Goal: Information Seeking & Learning: Learn about a topic

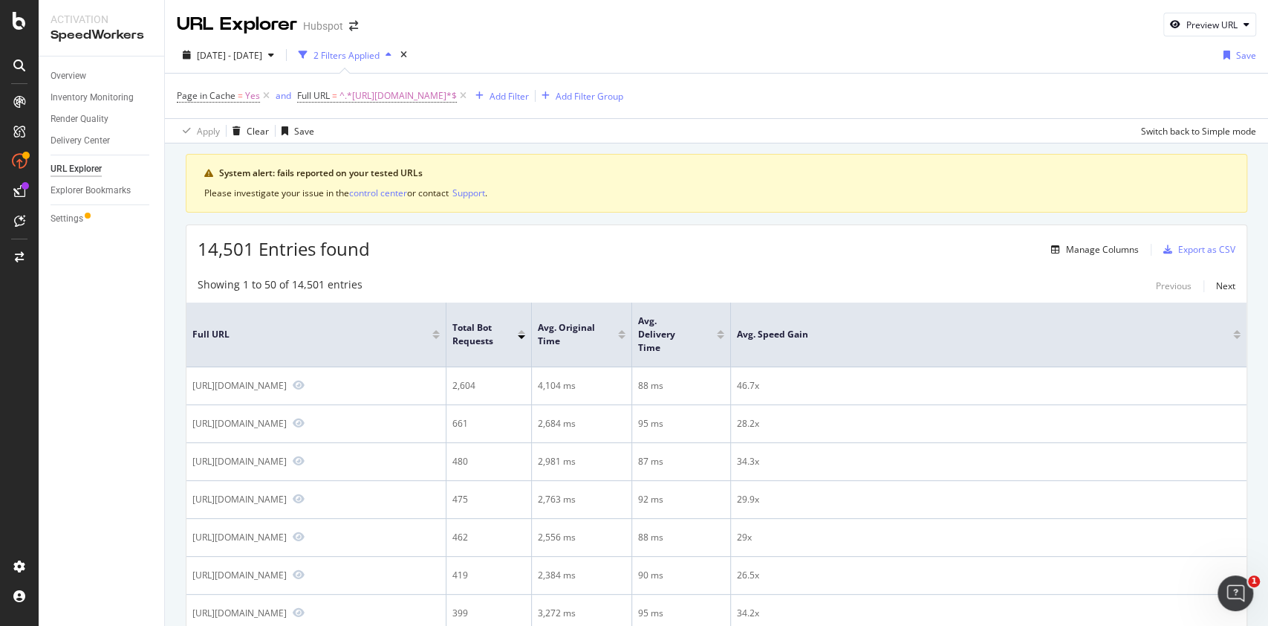
scroll to position [54, 0]
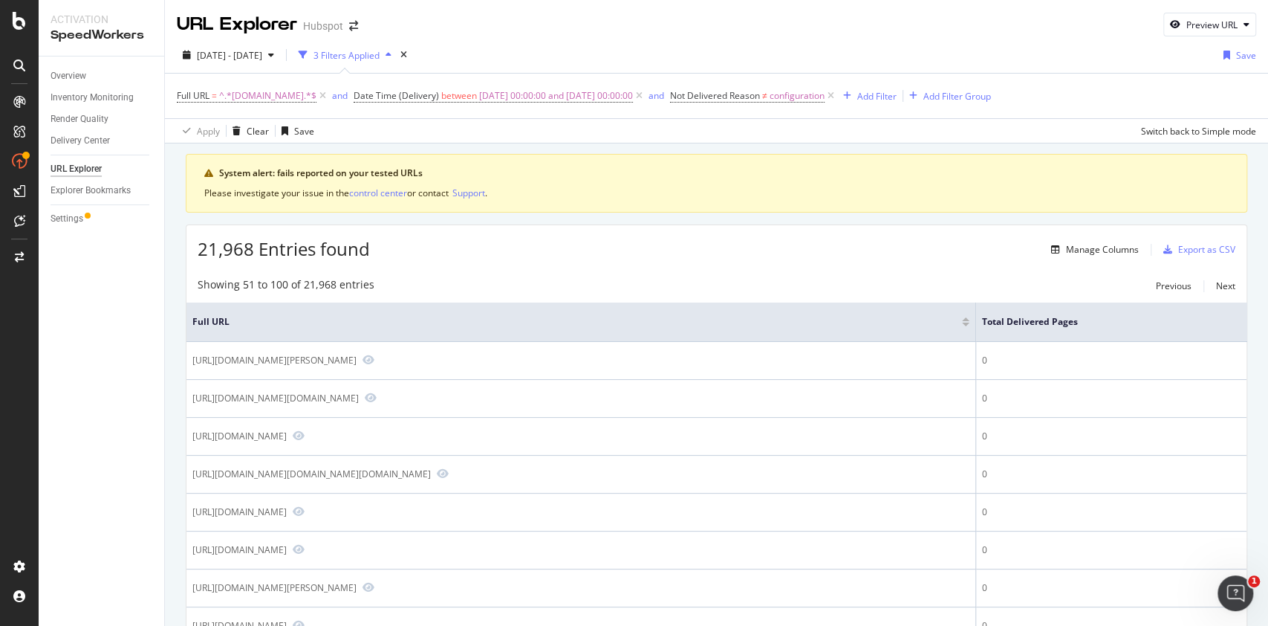
scroll to position [981, 0]
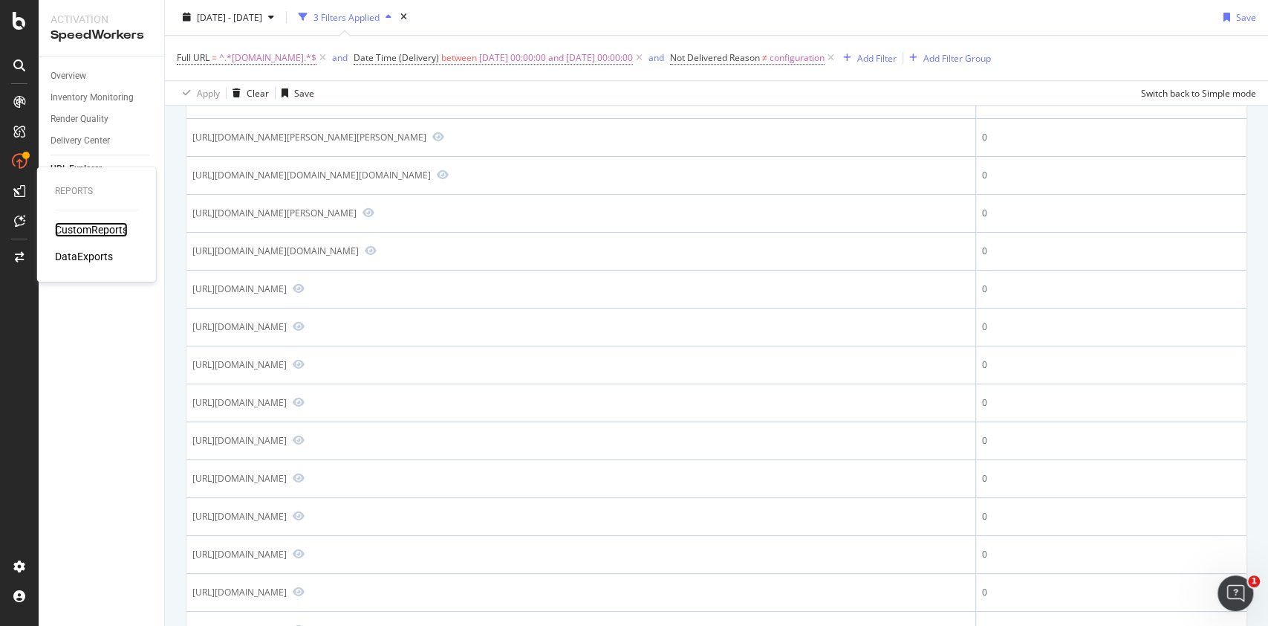
click at [59, 230] on div "CustomReports" at bounding box center [91, 229] width 73 height 15
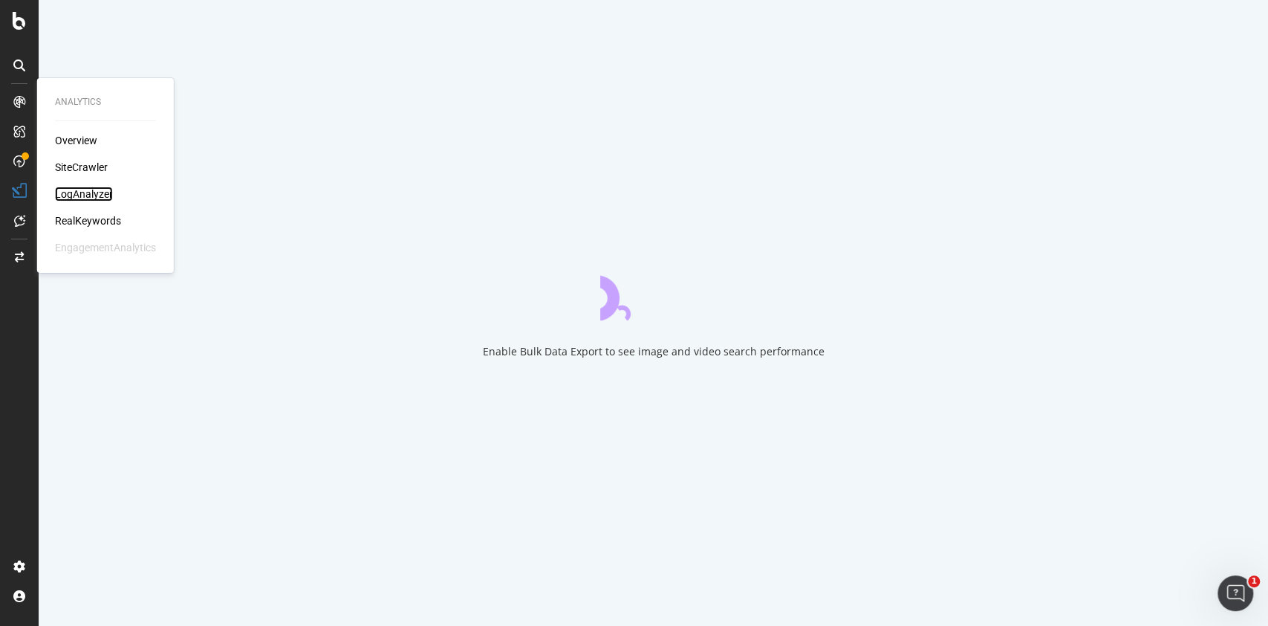
click at [90, 190] on div "LogAnalyzer" at bounding box center [84, 194] width 58 height 15
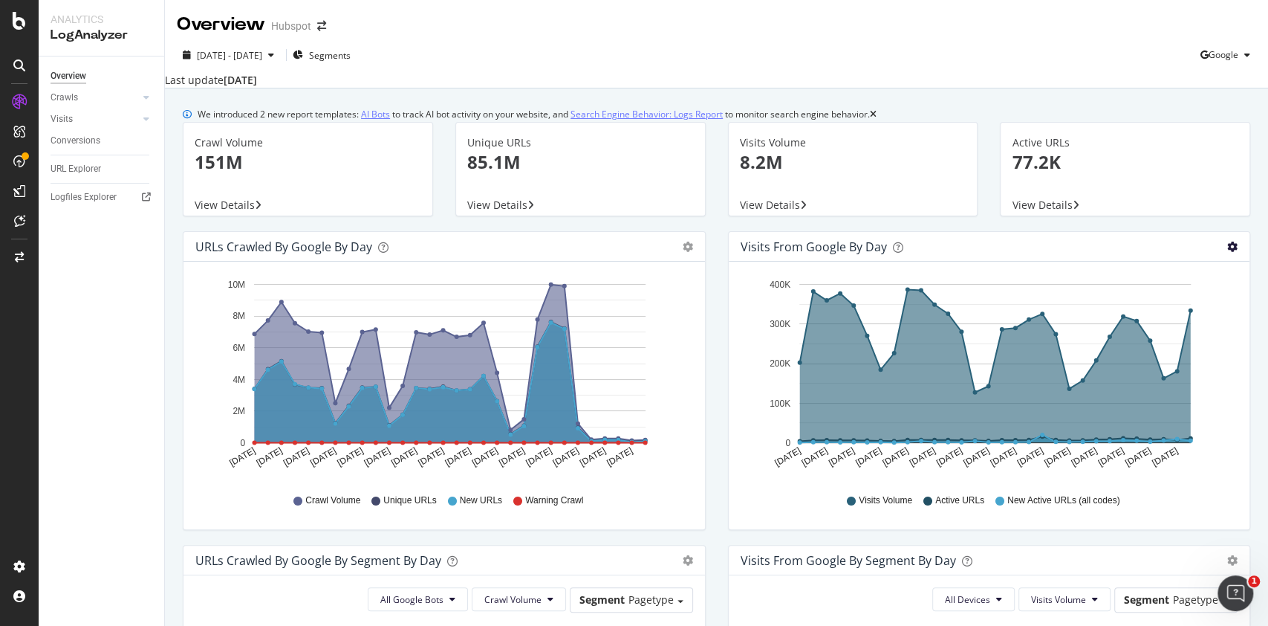
click at [1228, 252] on icon "gear" at bounding box center [1233, 246] width 10 height 10
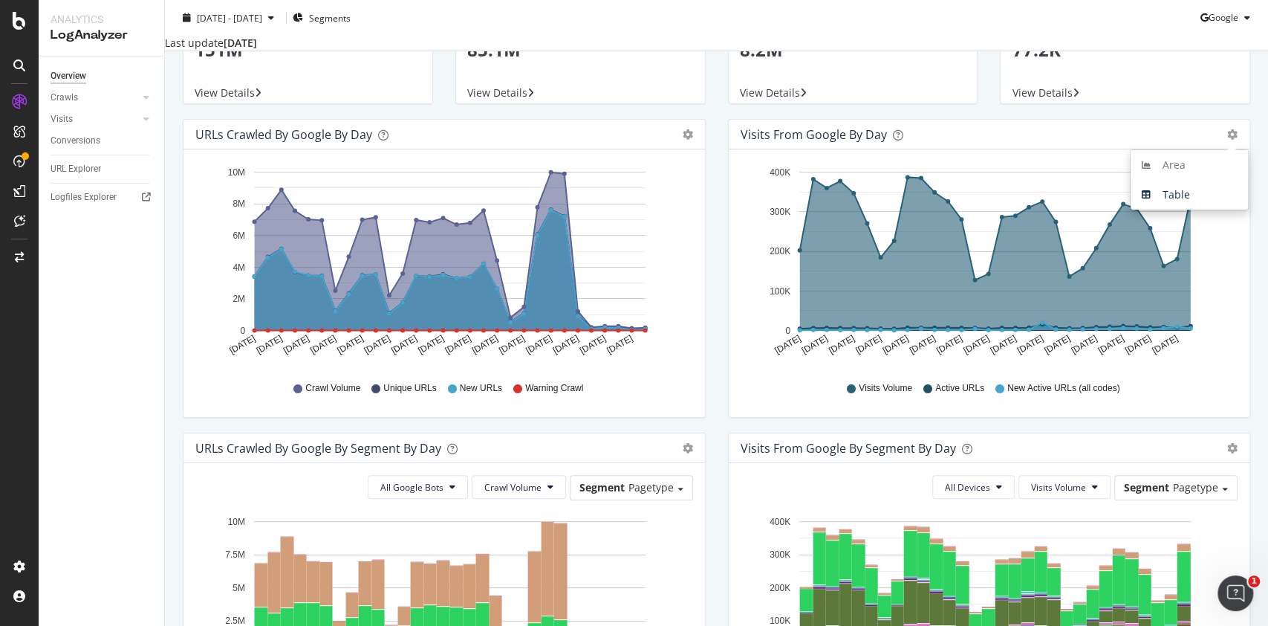
scroll to position [113, 0]
click at [834, 276] on icon "A chart." at bounding box center [995, 253] width 391 height 153
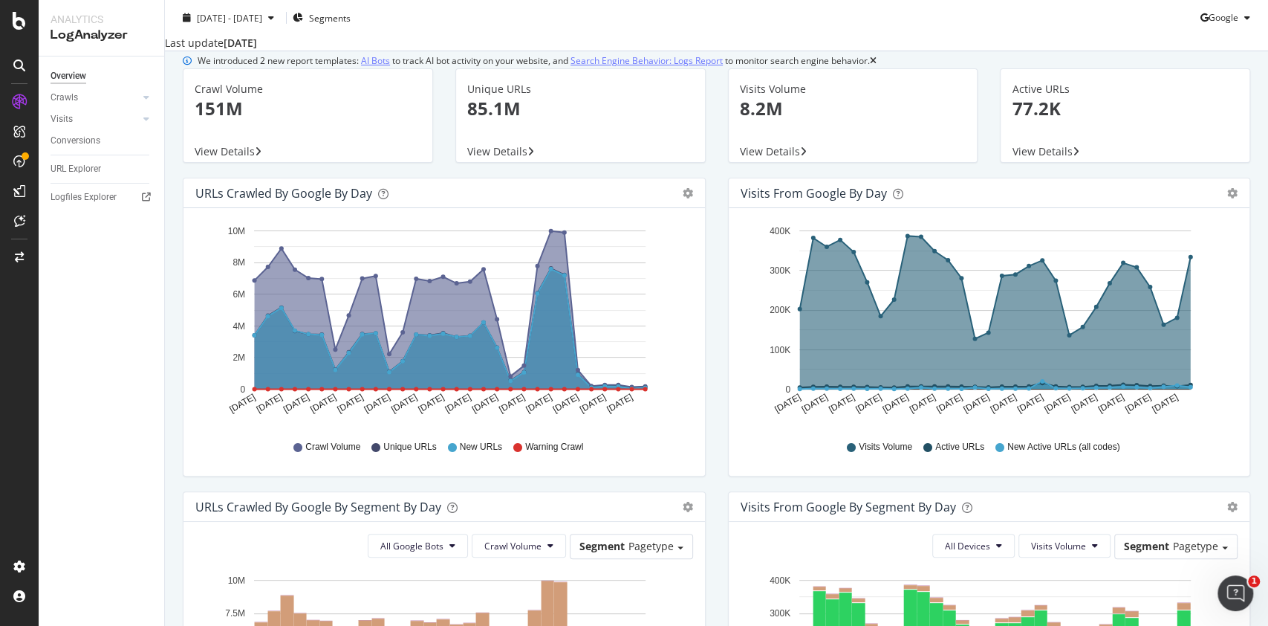
scroll to position [27, 0]
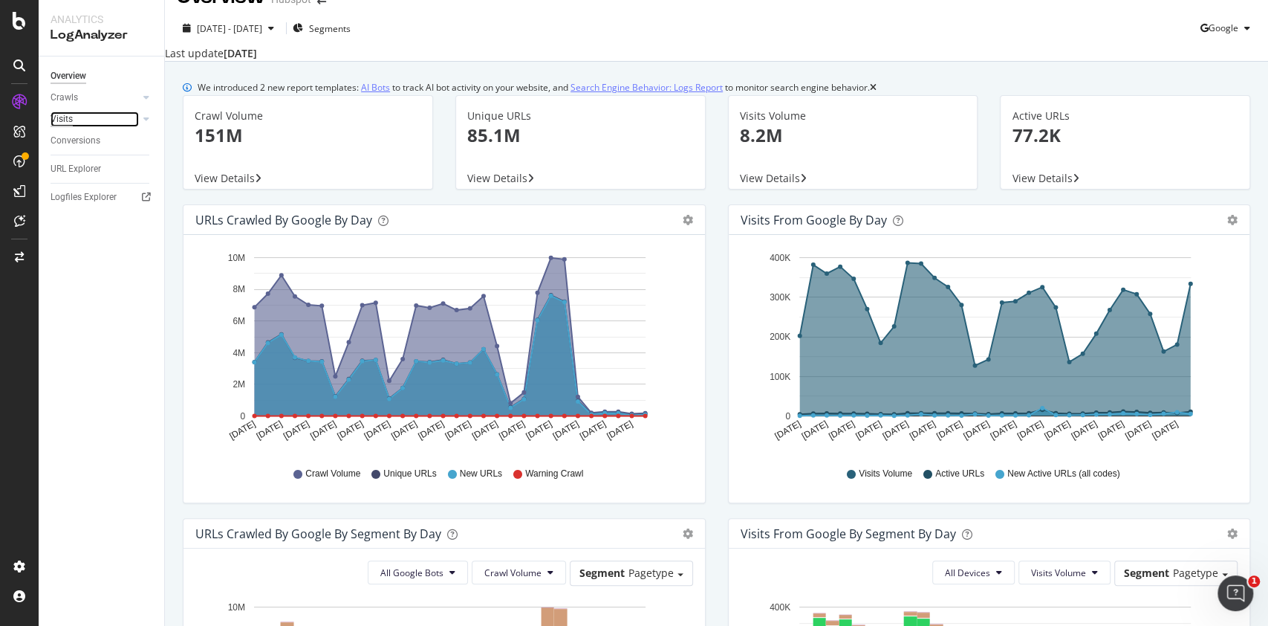
click at [59, 126] on div "Visits" at bounding box center [62, 119] width 22 height 16
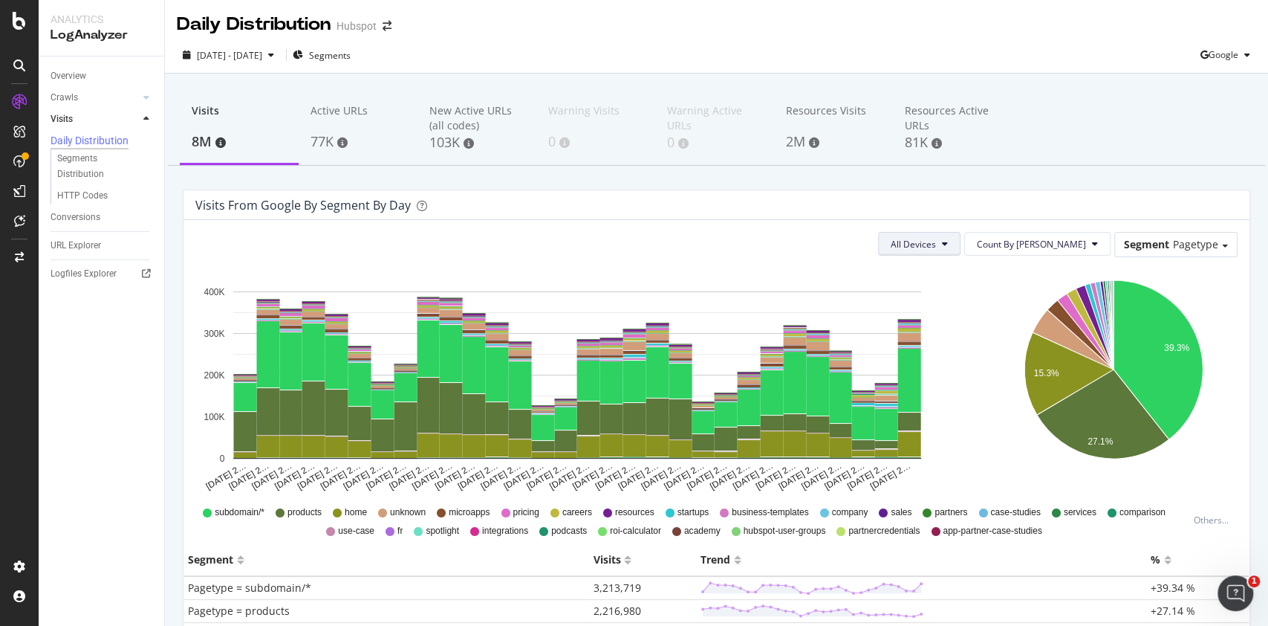
click at [936, 247] on span "All Devices" at bounding box center [913, 244] width 45 height 13
click at [827, 217] on div "Visits from google by Segment by Day" at bounding box center [717, 205] width 1066 height 30
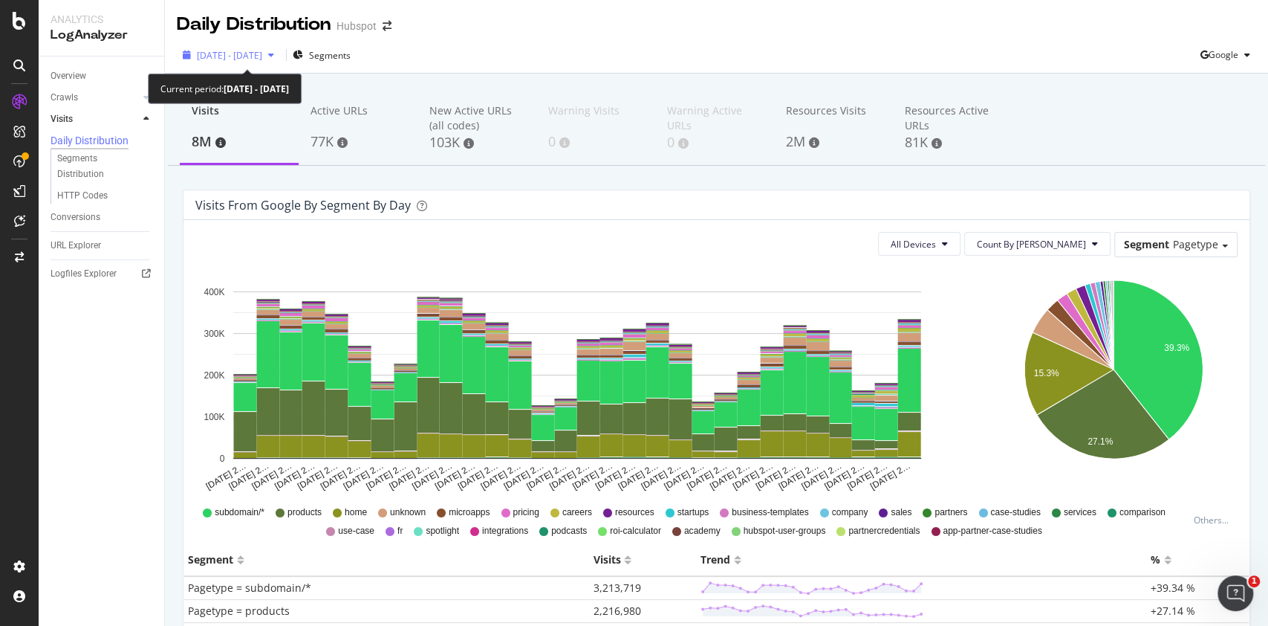
click at [262, 61] on div "[DATE] - [DATE]" at bounding box center [229, 55] width 65 height 13
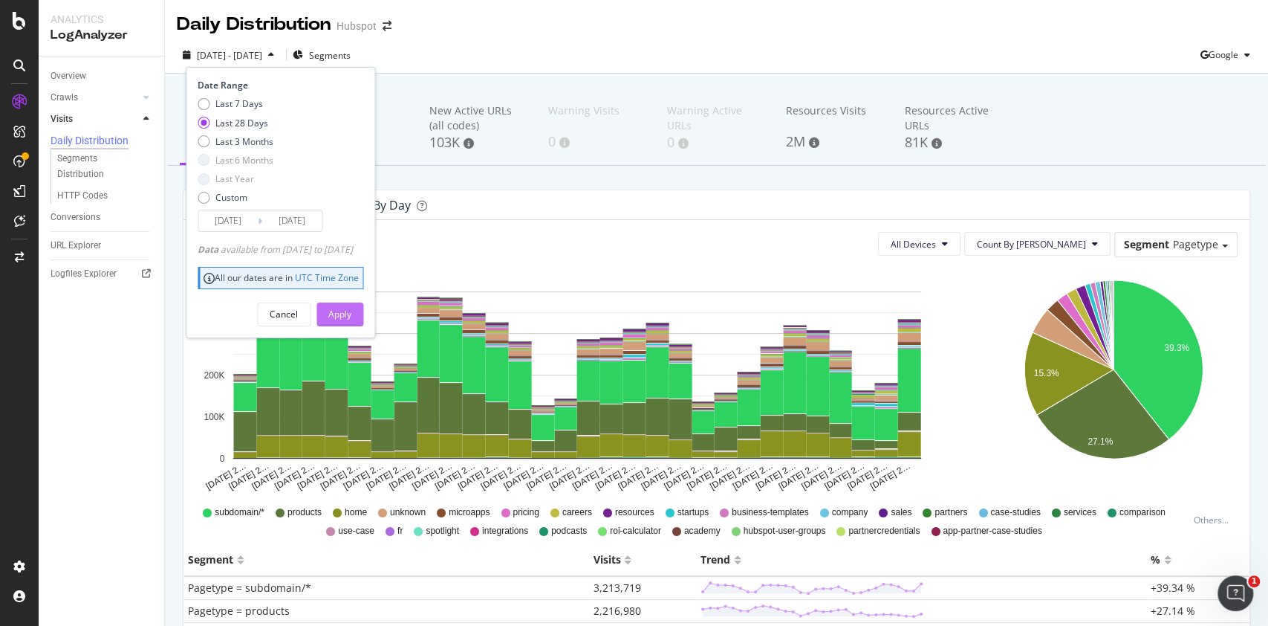
click at [351, 311] on div "Apply" at bounding box center [339, 314] width 23 height 13
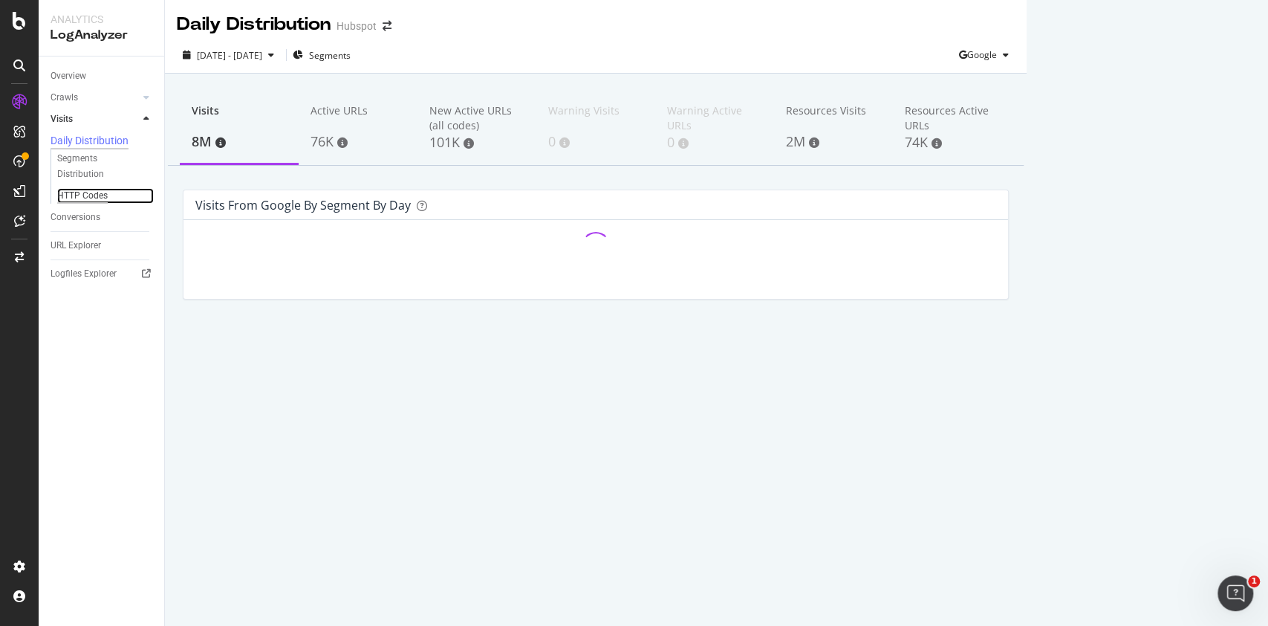
click at [91, 196] on div "HTTP Codes" at bounding box center [82, 196] width 51 height 16
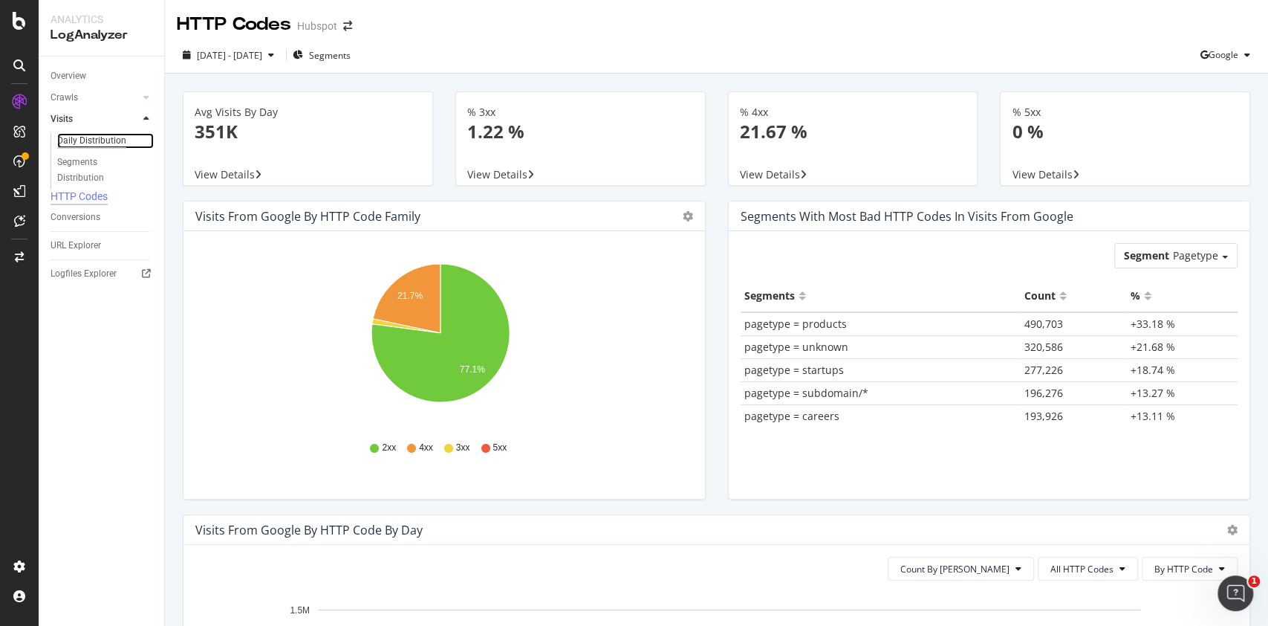
click at [109, 140] on div "Daily Distribution" at bounding box center [91, 141] width 69 height 16
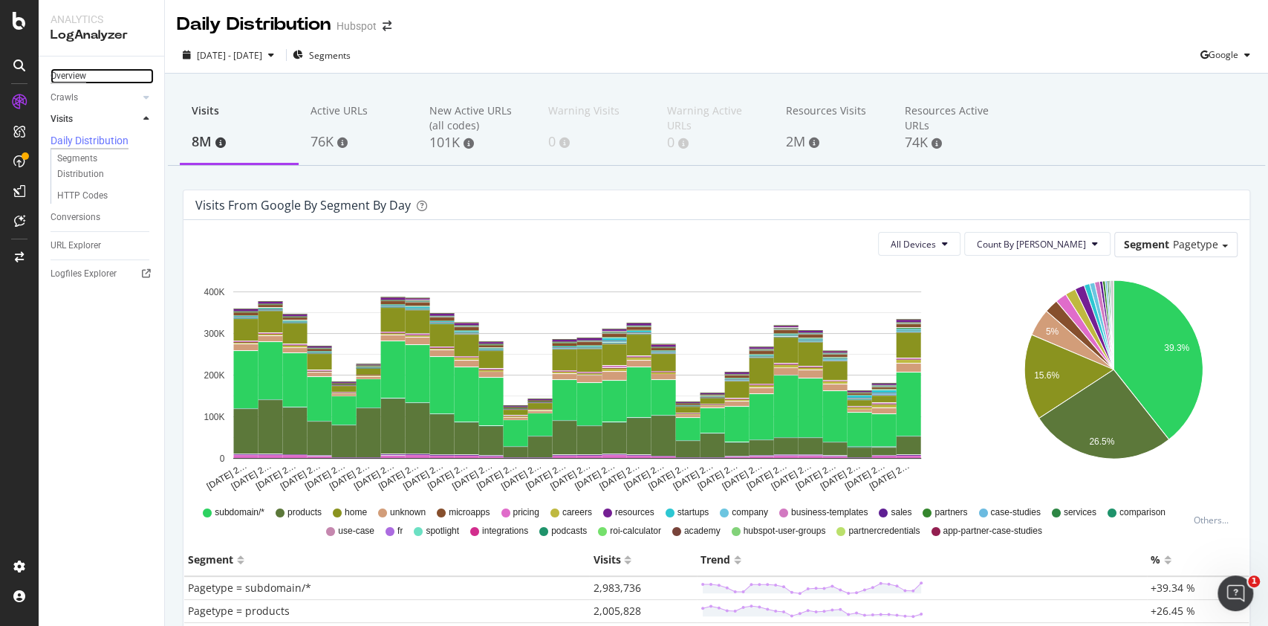
click at [77, 76] on div "Overview" at bounding box center [69, 76] width 36 height 16
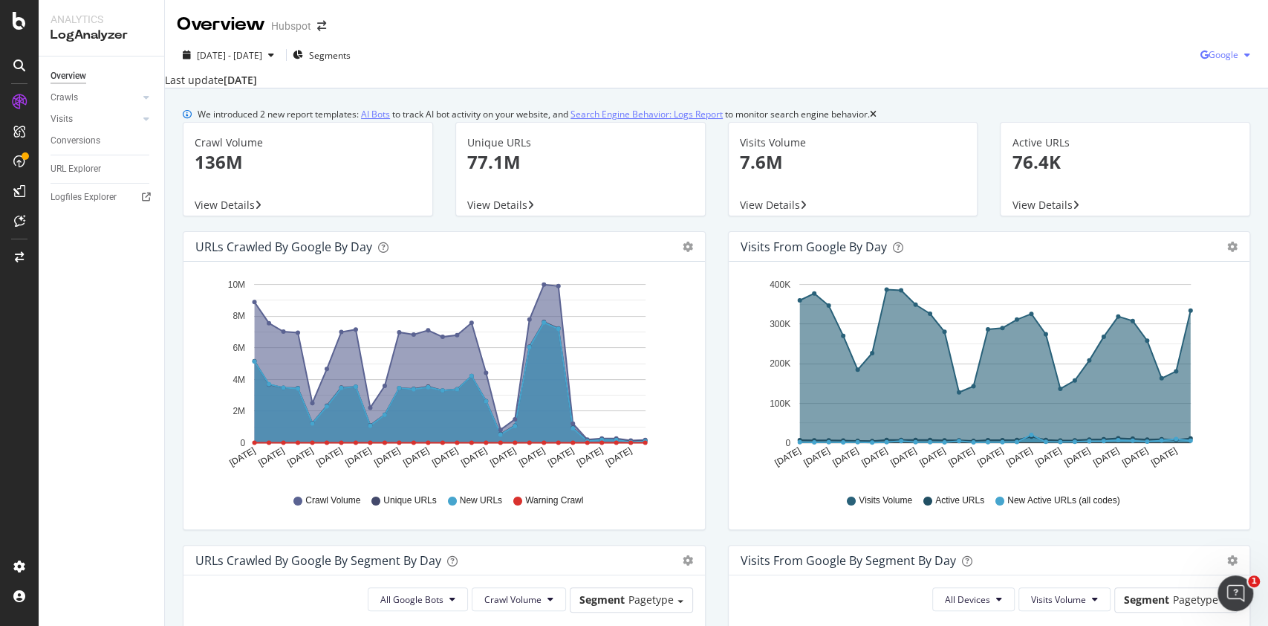
click at [1201, 56] on icon "button" at bounding box center [1205, 55] width 8 height 9
click at [1105, 68] on div "[DATE] - [DATE] Segments Google" at bounding box center [716, 58] width 1103 height 30
click at [1228, 252] on icon "gear" at bounding box center [1233, 246] width 10 height 10
click at [1025, 248] on div "Visits from Google by day Area Table" at bounding box center [990, 247] width 522 height 30
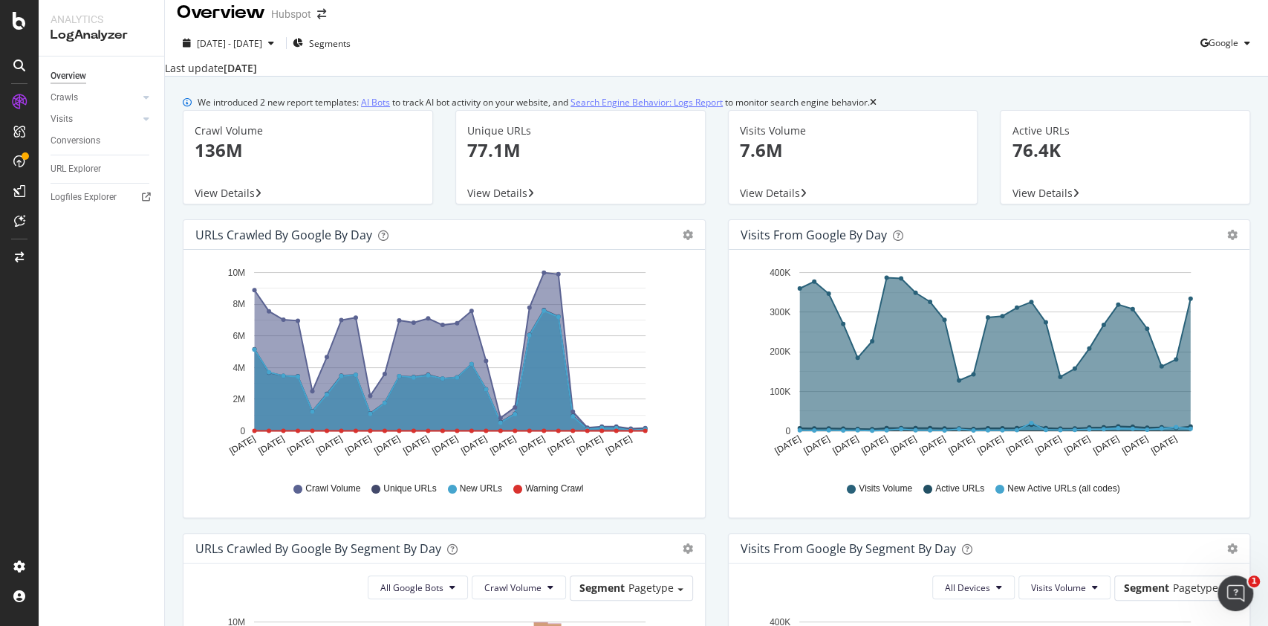
scroll to position [6, 0]
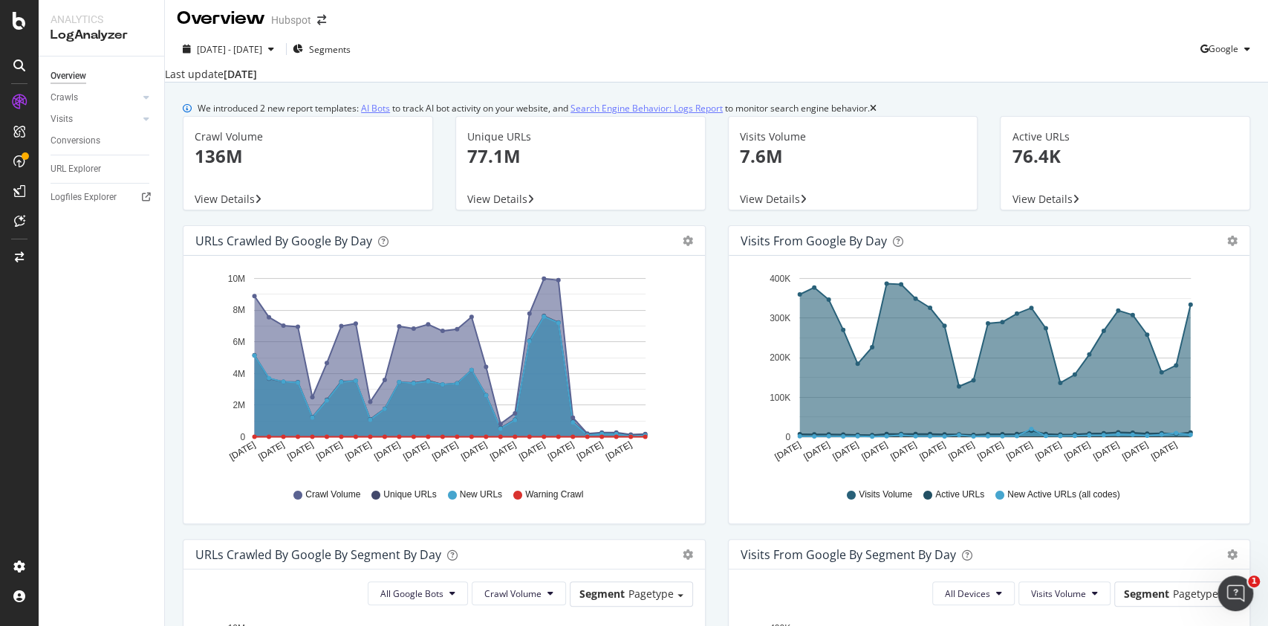
click at [1219, 256] on div "Visits from Google by day Area Table" at bounding box center [990, 241] width 522 height 30
click at [1228, 246] on icon "gear" at bounding box center [1233, 241] width 10 height 10
click at [1174, 310] on span "Table" at bounding box center [1189, 301] width 117 height 22
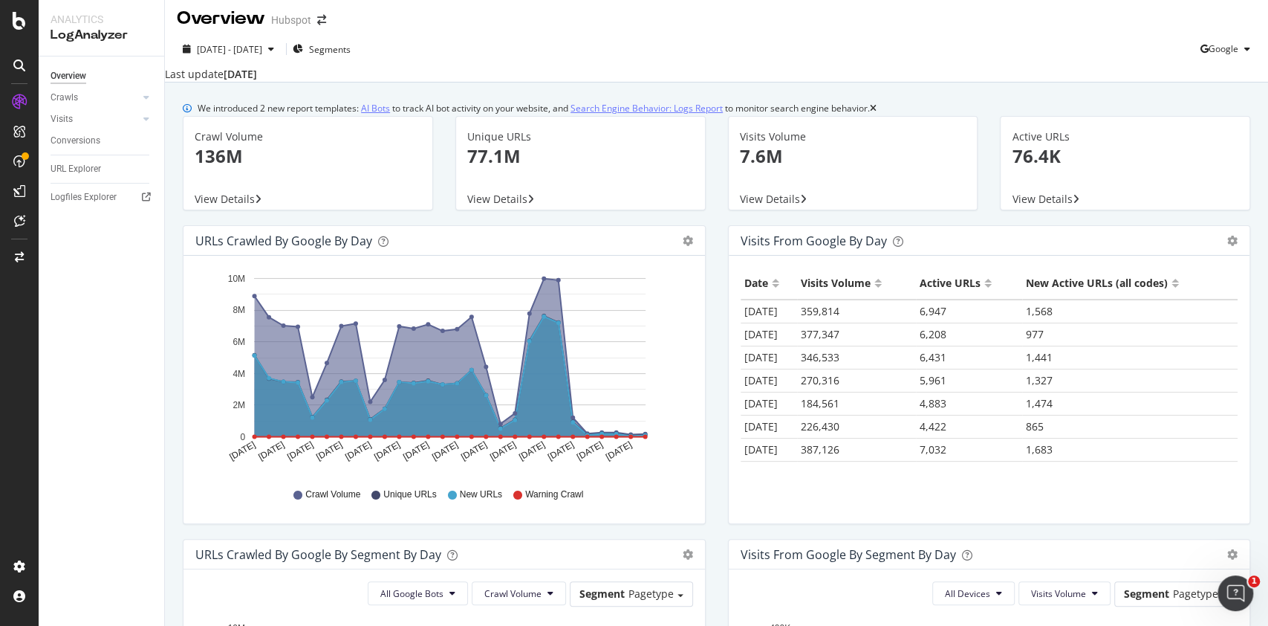
click at [941, 295] on div "Active URLs" at bounding box center [950, 283] width 61 height 24
click at [1228, 246] on icon "gear" at bounding box center [1233, 241] width 10 height 10
click at [1011, 248] on div "Visits from Google by day" at bounding box center [973, 240] width 465 height 15
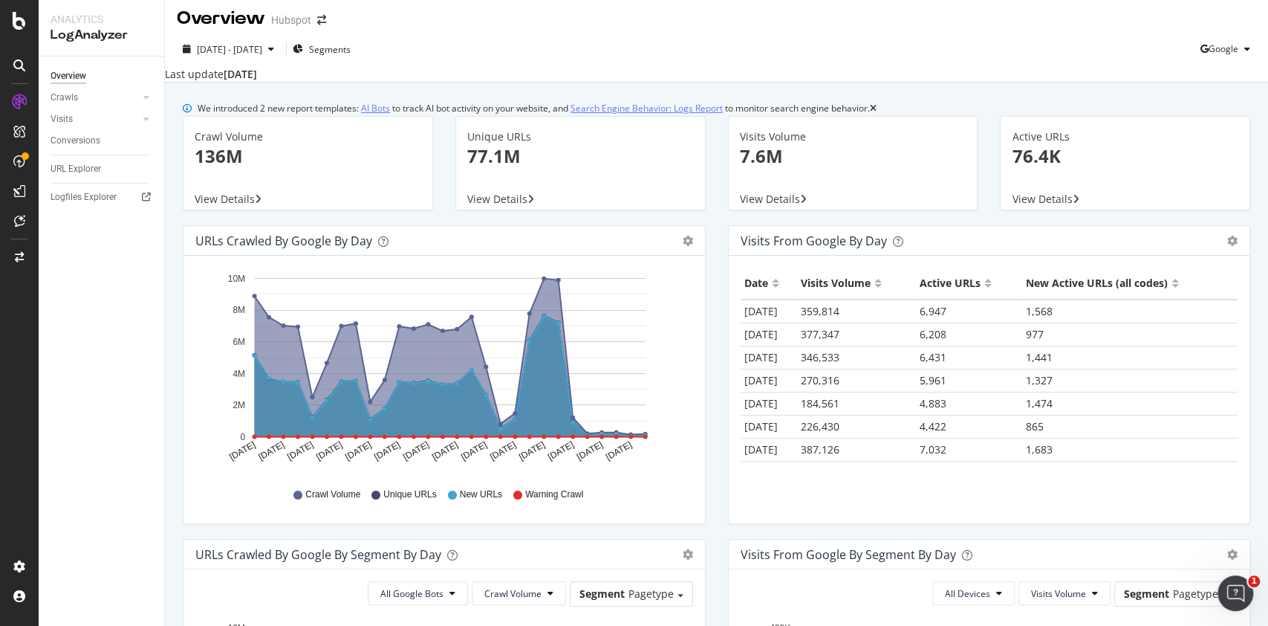
click at [1224, 250] on div "Visits from Google by day Area Table" at bounding box center [990, 241] width 522 height 30
click at [1228, 246] on icon "gear" at bounding box center [1233, 241] width 10 height 10
click at [1188, 273] on link "Area" at bounding box center [1189, 271] width 117 height 30
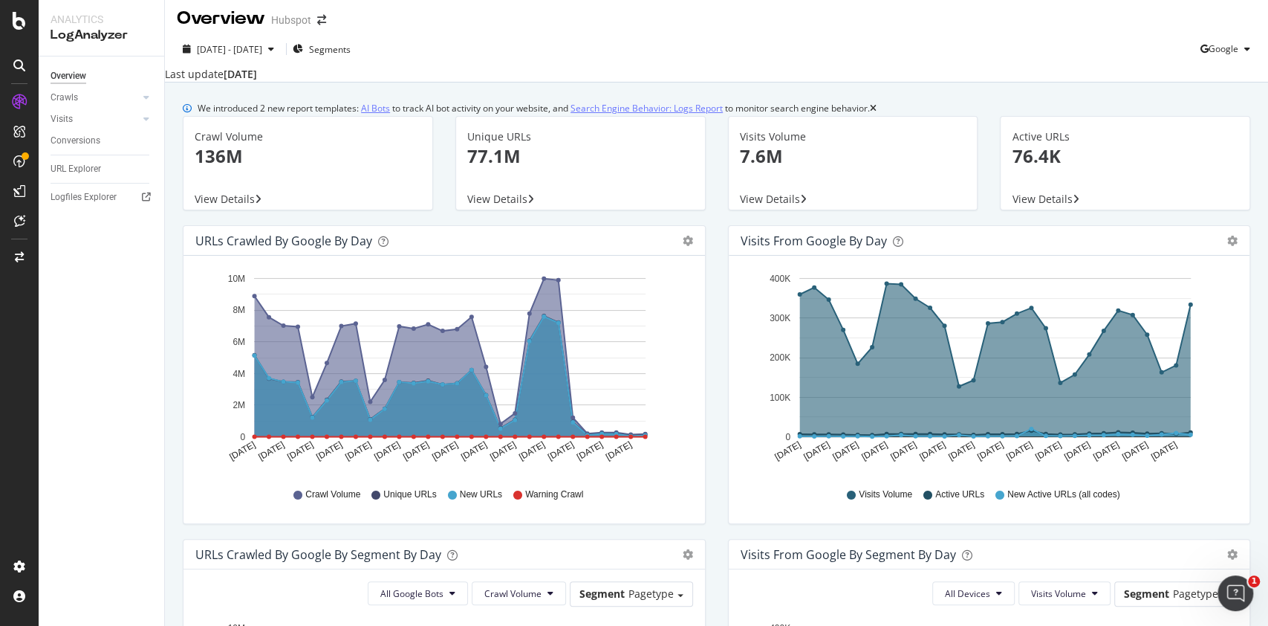
click at [1026, 364] on icon "A chart." at bounding box center [995, 360] width 391 height 153
click at [84, 162] on div "URL Explorer" at bounding box center [76, 169] width 51 height 16
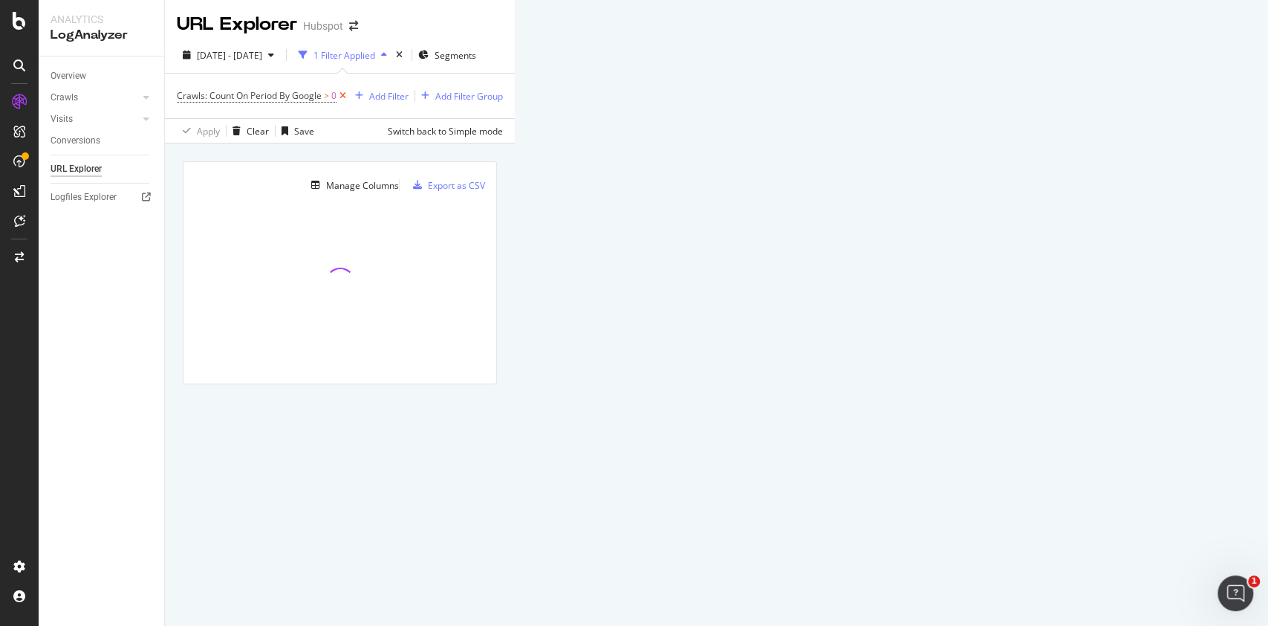
click at [343, 96] on icon at bounding box center [343, 95] width 13 height 15
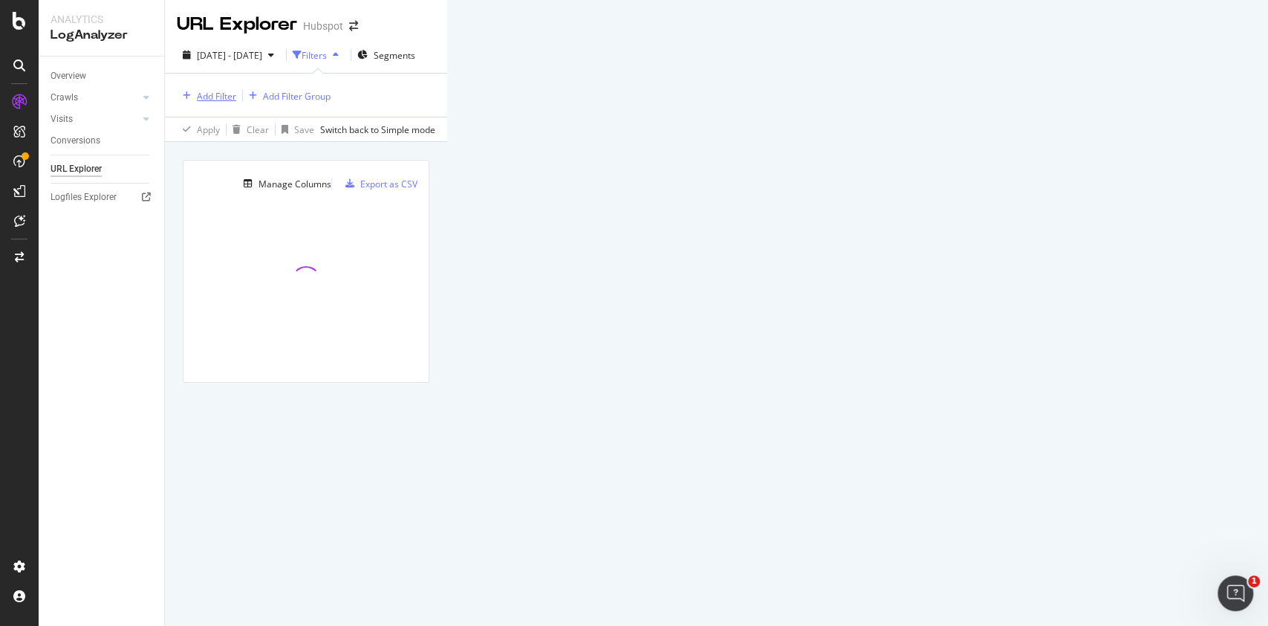
click at [229, 96] on div "Add Filter" at bounding box center [216, 96] width 39 height 13
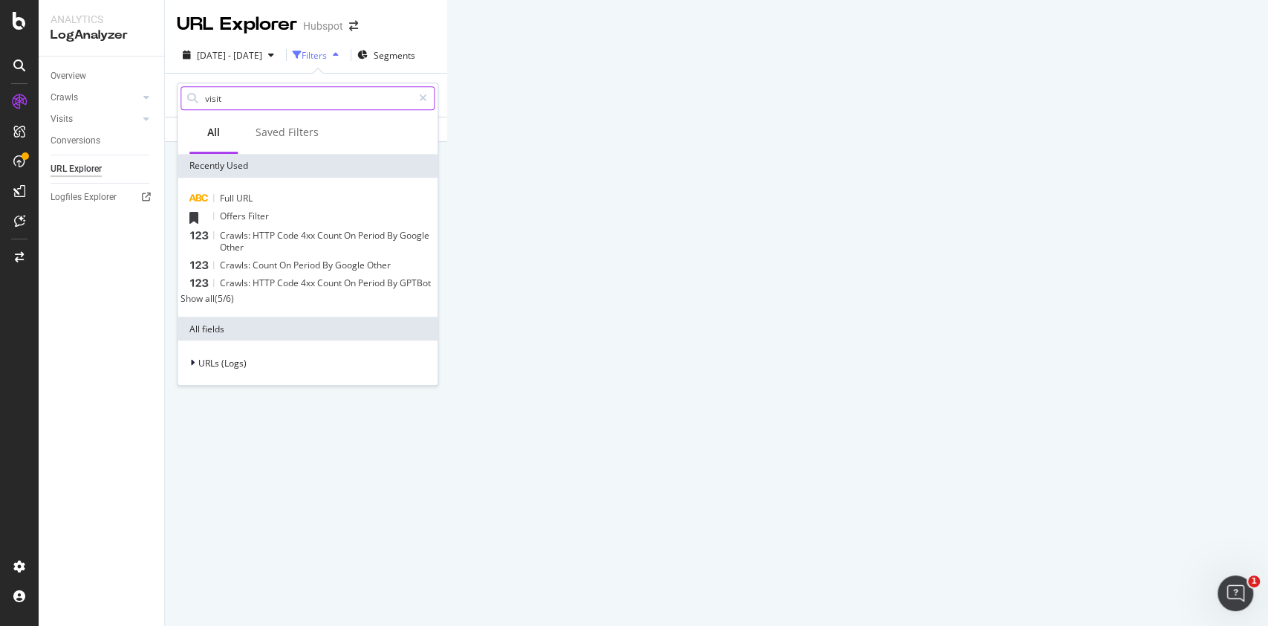
type input "visits"
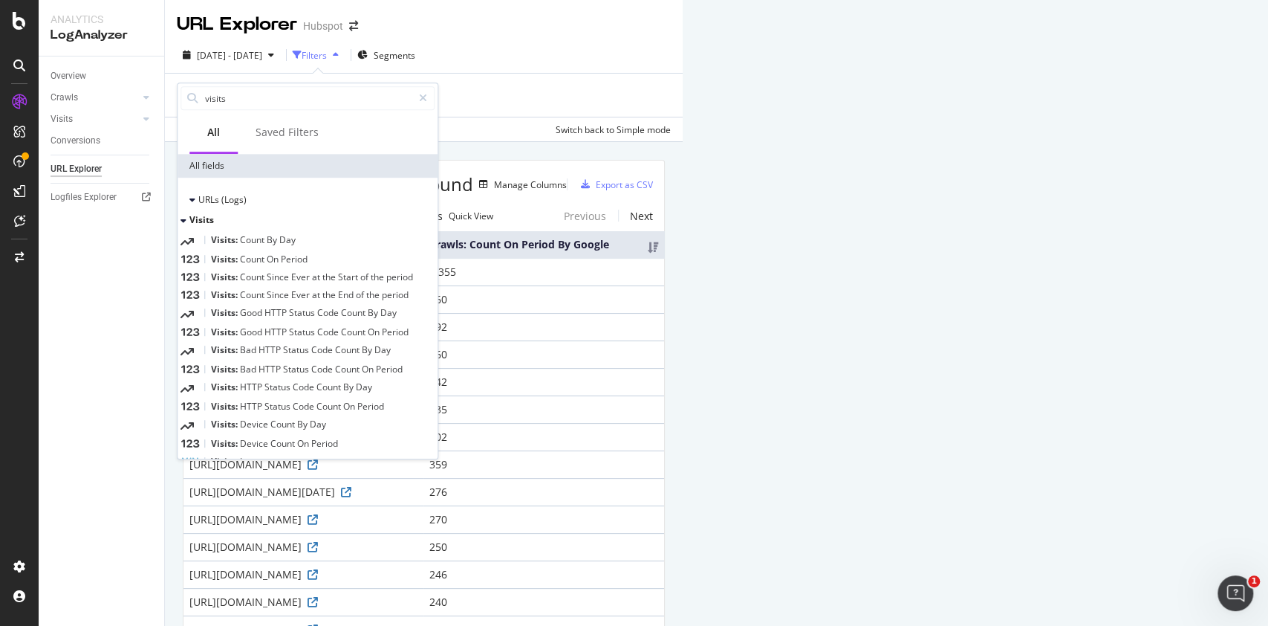
click at [667, 131] on div "Apply Clear Save Switch back to Simple mode" at bounding box center [424, 129] width 518 height 25
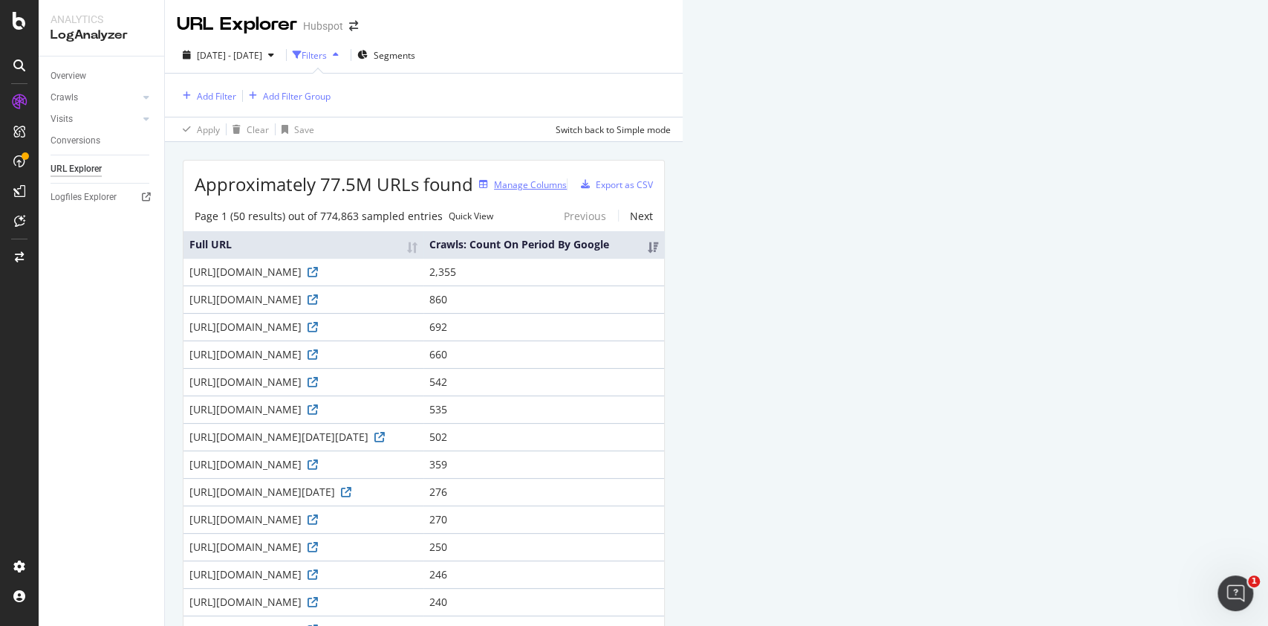
click at [567, 190] on div "Manage Columns" at bounding box center [520, 184] width 94 height 16
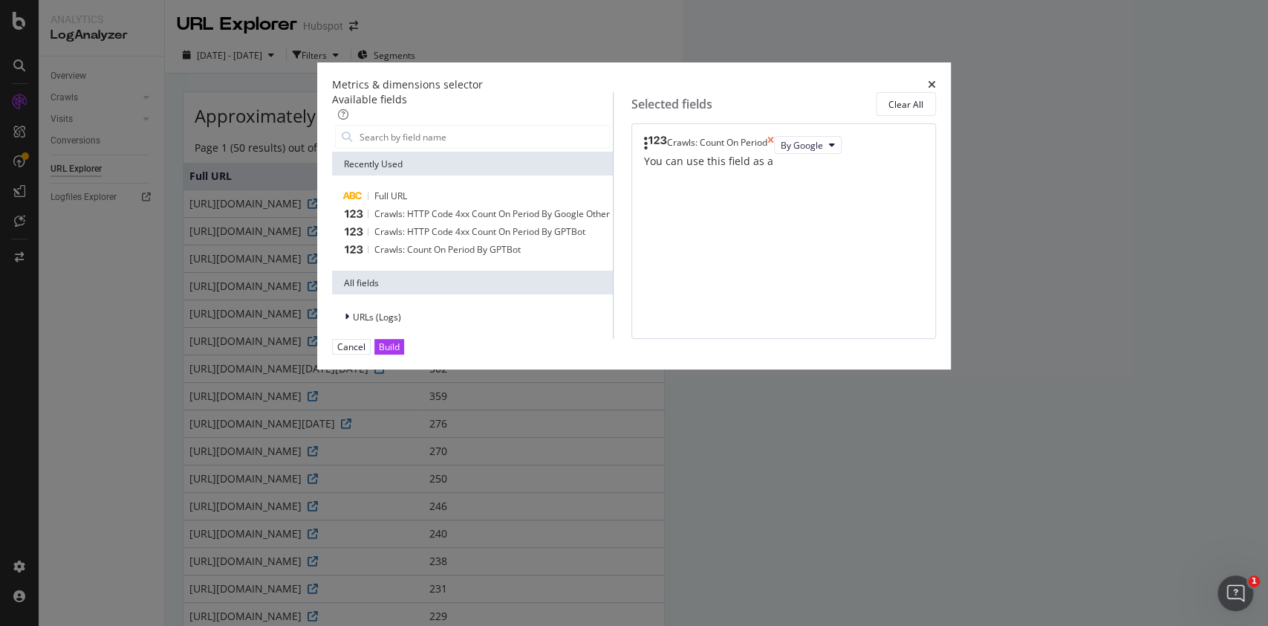
click at [774, 152] on icon "times" at bounding box center [771, 145] width 7 height 18
click at [435, 135] on input "modal" at bounding box center [483, 137] width 251 height 22
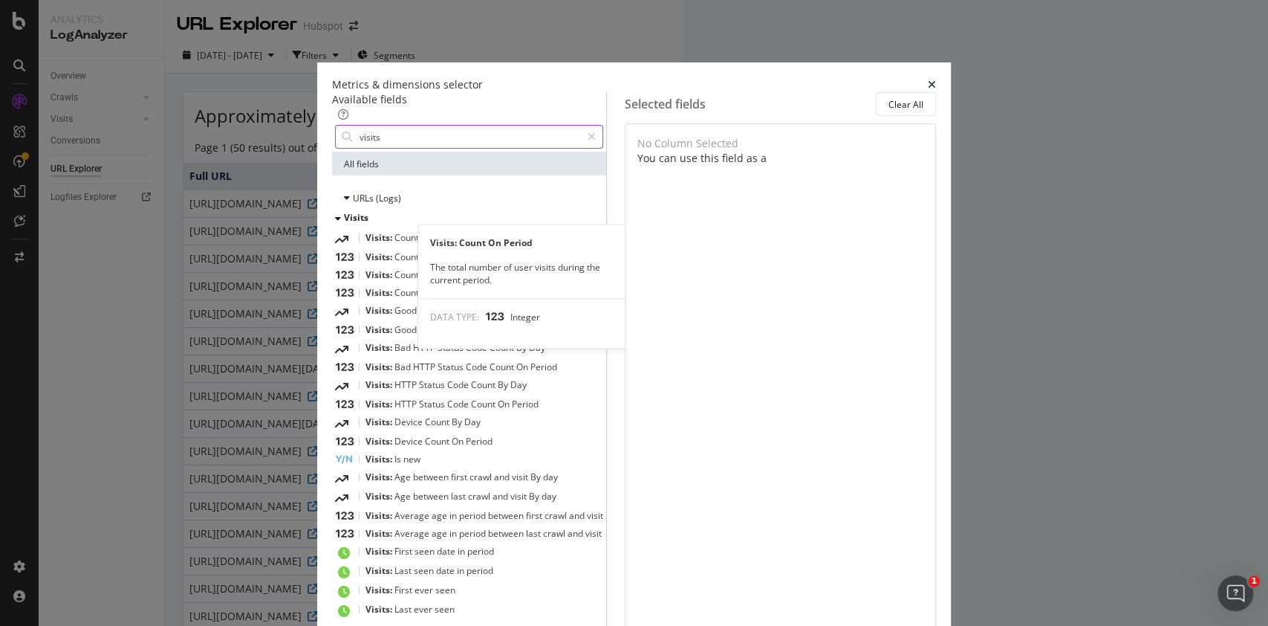
type input "visits"
click at [481, 253] on div "Visits: Count On Period" at bounding box center [469, 257] width 268 height 18
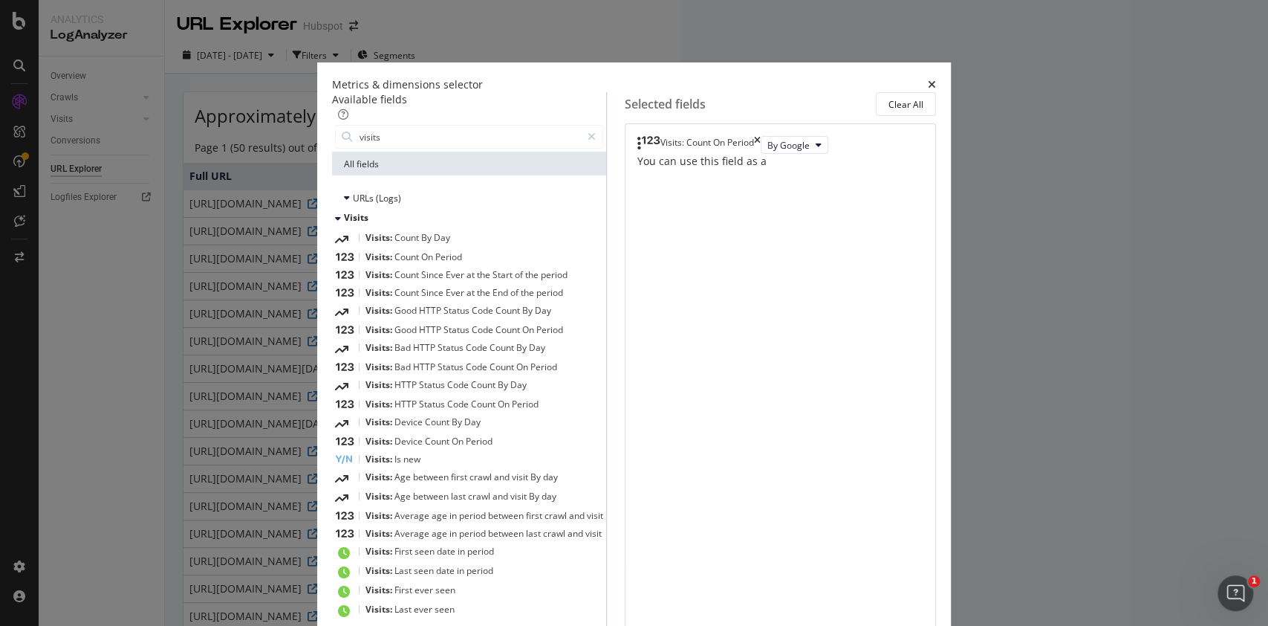
click at [761, 154] on div "By Google" at bounding box center [795, 145] width 68 height 18
click at [768, 152] on span "By Google" at bounding box center [789, 145] width 42 height 13
click at [435, 257] on span "On" at bounding box center [428, 256] width 14 height 13
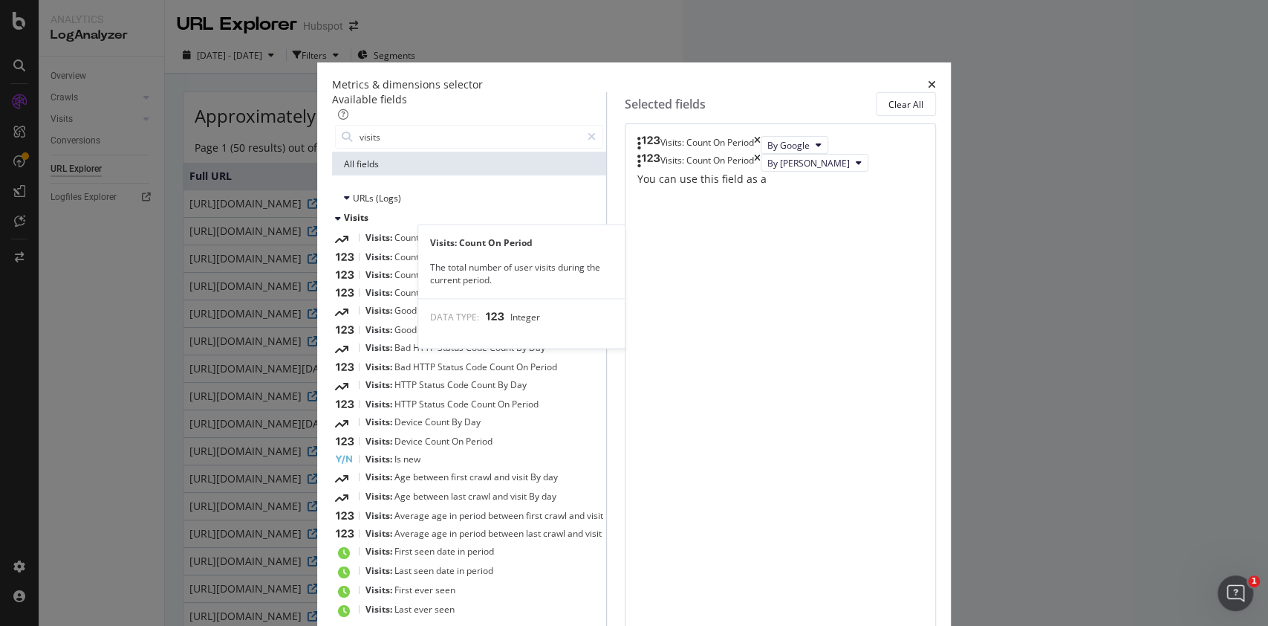
click at [462, 256] on span "Period" at bounding box center [448, 256] width 27 height 13
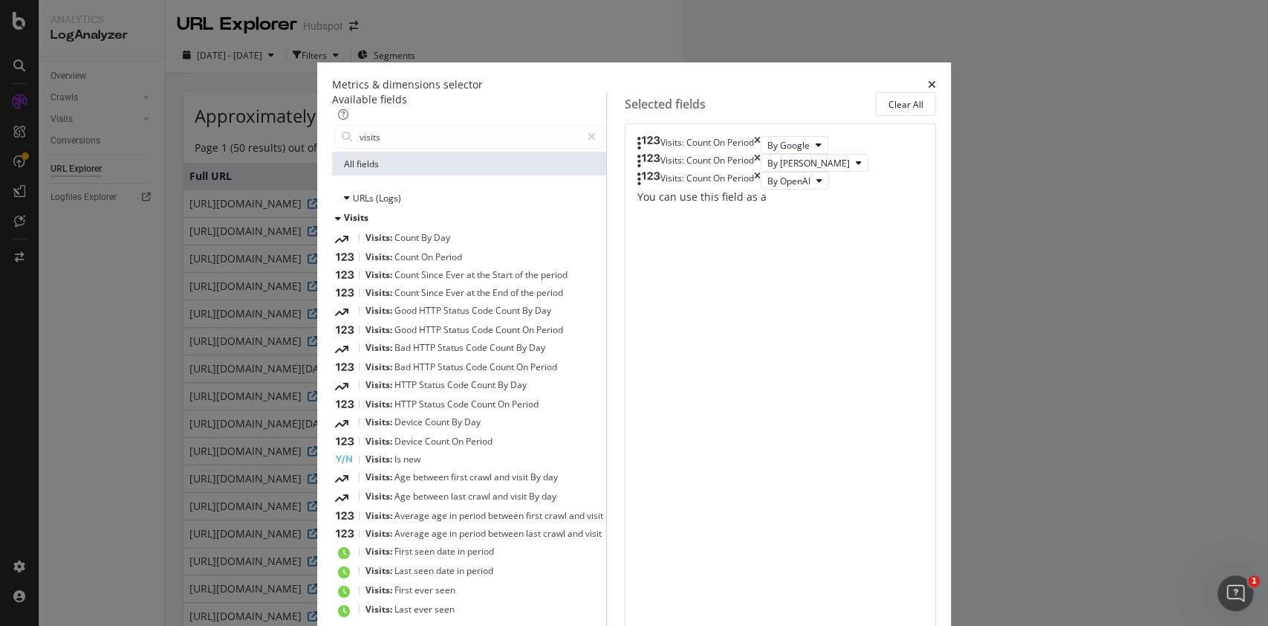
click at [462, 256] on span "Period" at bounding box center [448, 256] width 27 height 13
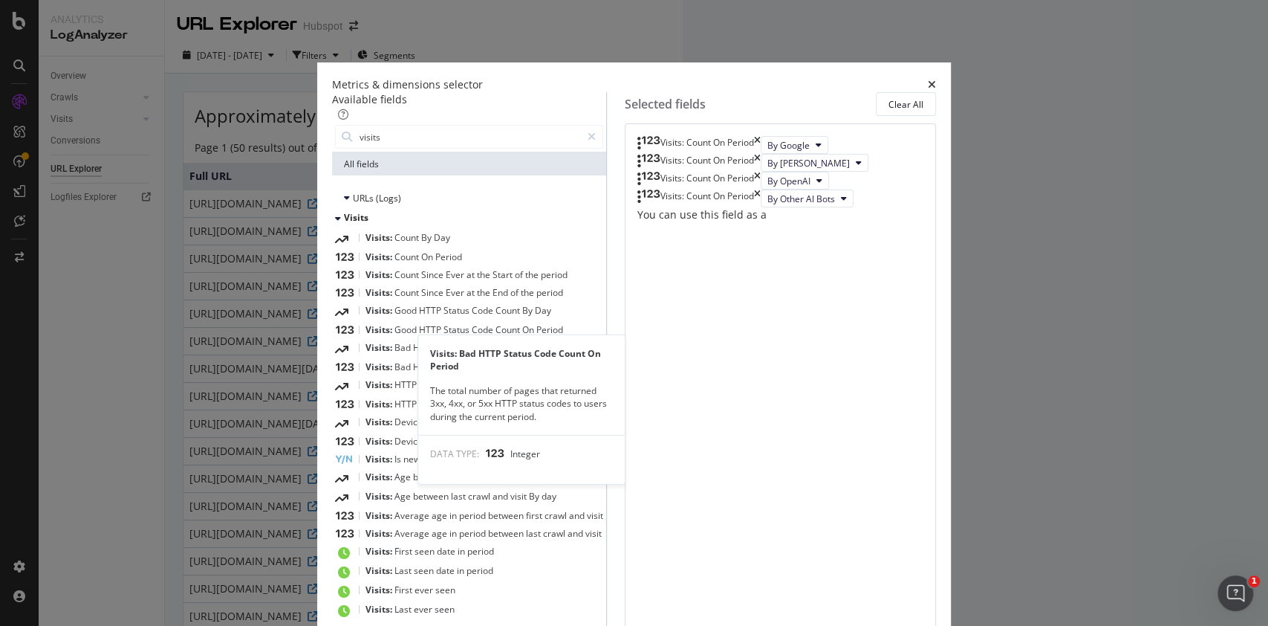
click at [461, 366] on span "Status" at bounding box center [452, 366] width 28 height 13
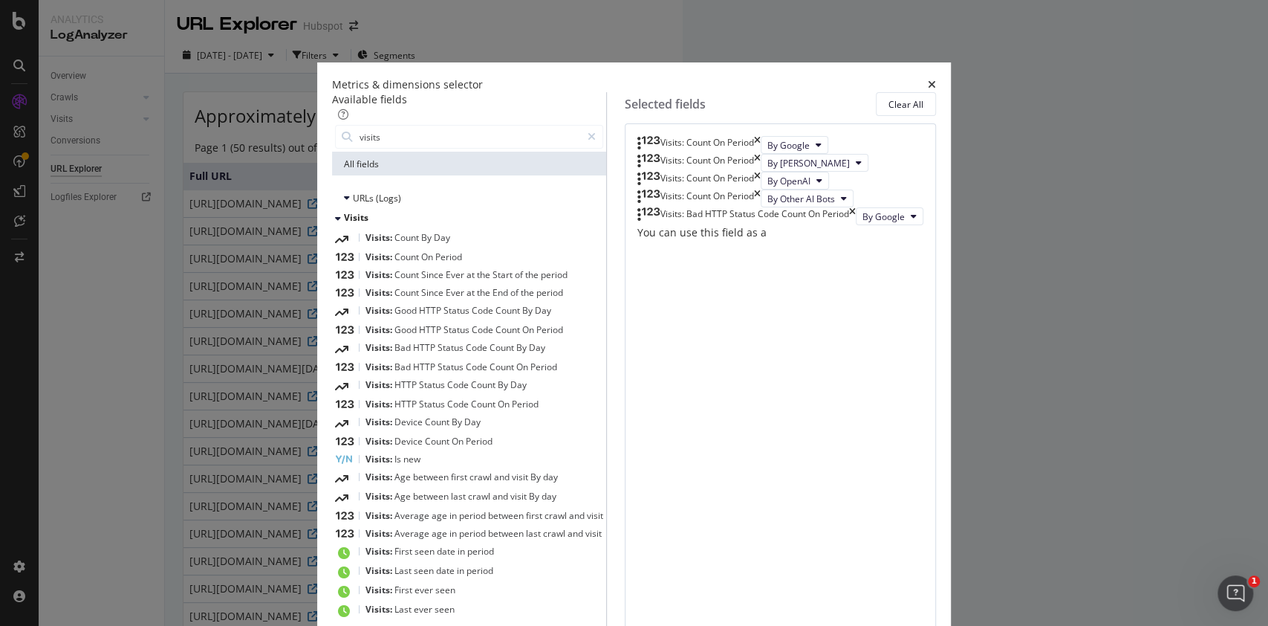
click at [461, 366] on span "Status" at bounding box center [452, 366] width 28 height 13
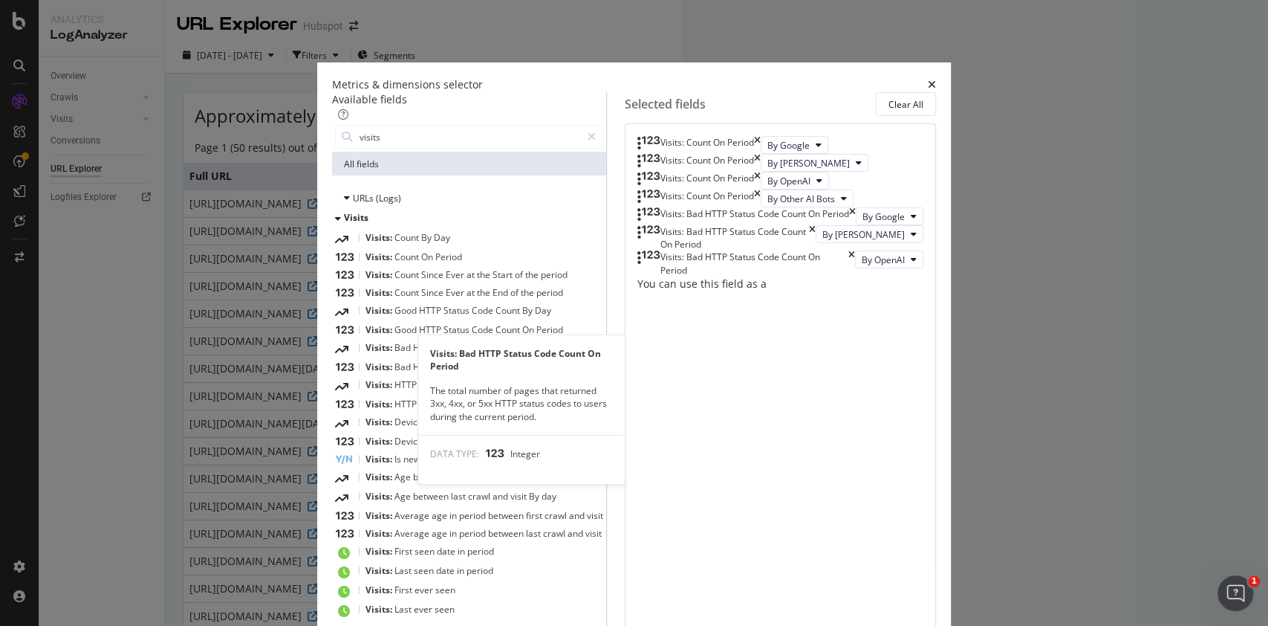
click at [461, 366] on span "Status" at bounding box center [452, 366] width 28 height 13
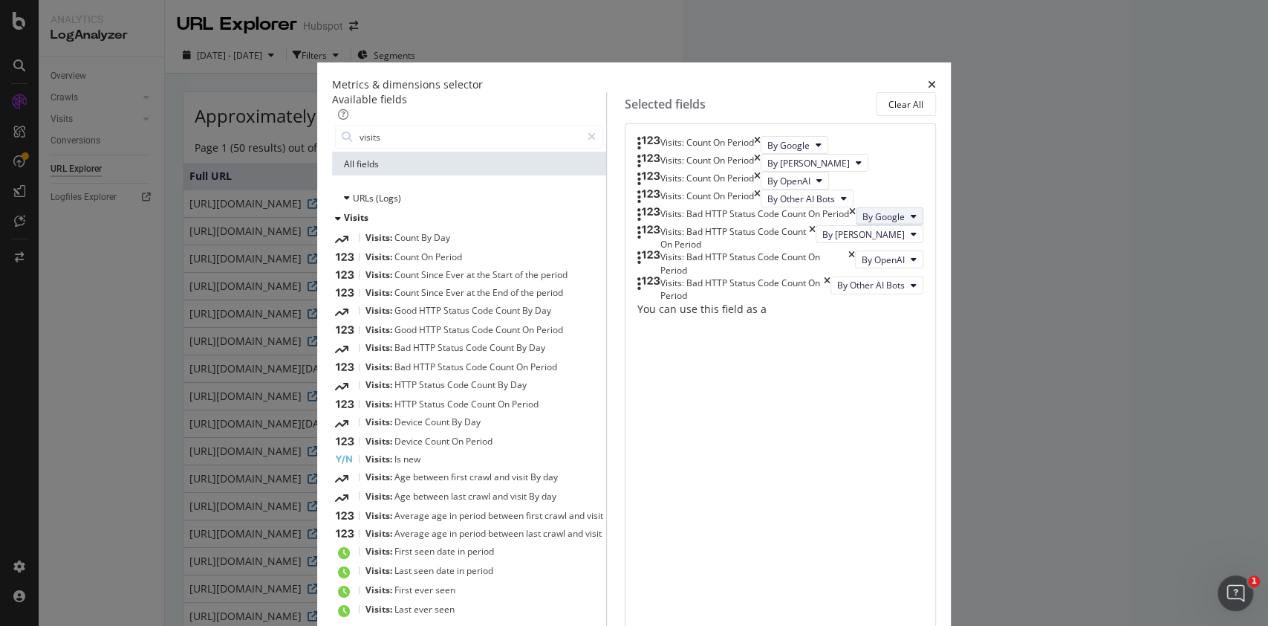
scroll to position [63, 0]
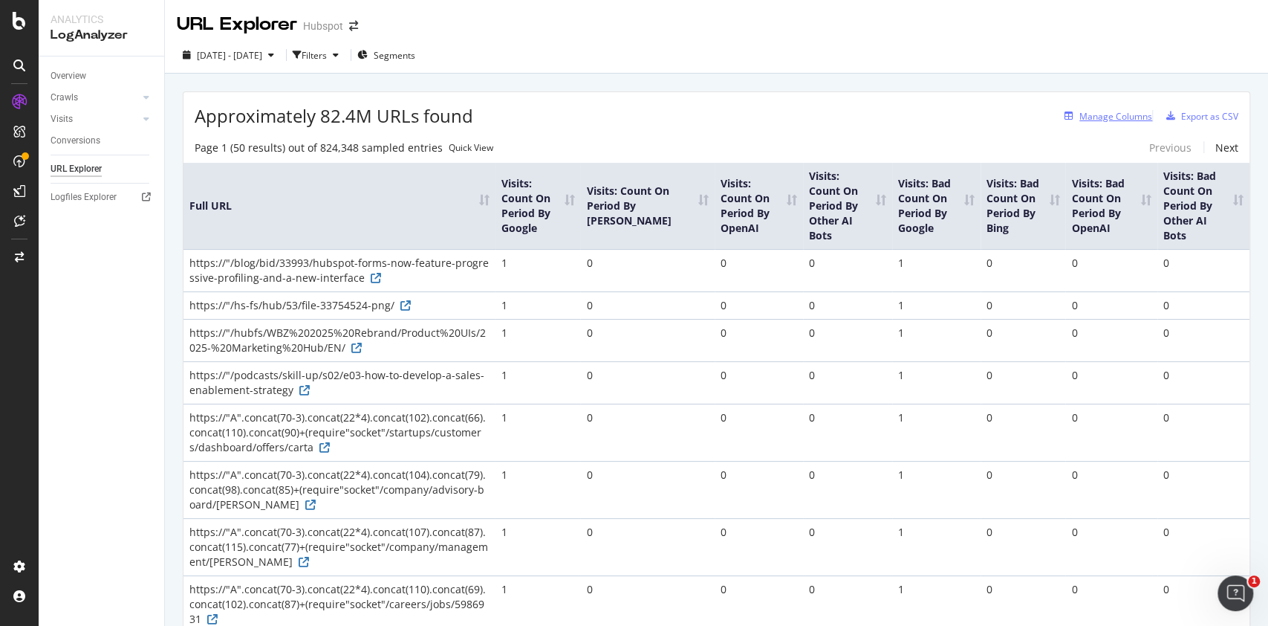
click at [1089, 117] on div "Manage Columns" at bounding box center [1116, 116] width 73 height 13
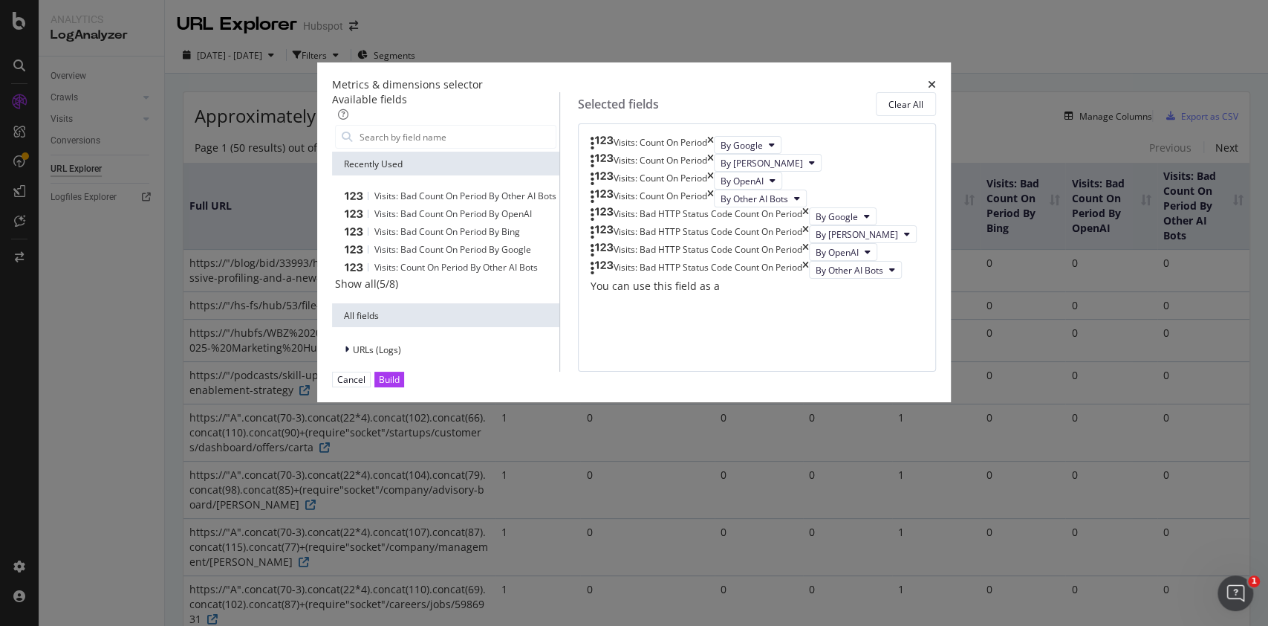
click at [714, 172] on div "Visits: Count On Period" at bounding box center [652, 163] width 123 height 18
click at [714, 172] on icon "times" at bounding box center [710, 163] width 7 height 18
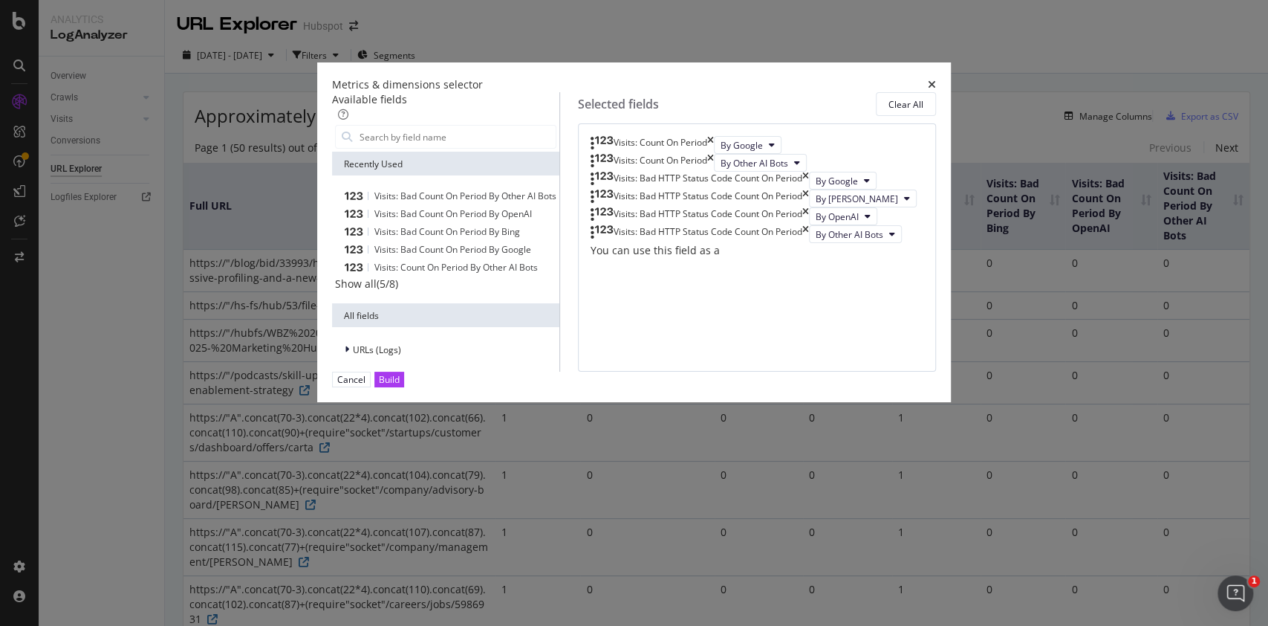
click at [714, 172] on icon "times" at bounding box center [710, 163] width 7 height 18
click at [769, 149] on icon "modal" at bounding box center [772, 144] width 6 height 9
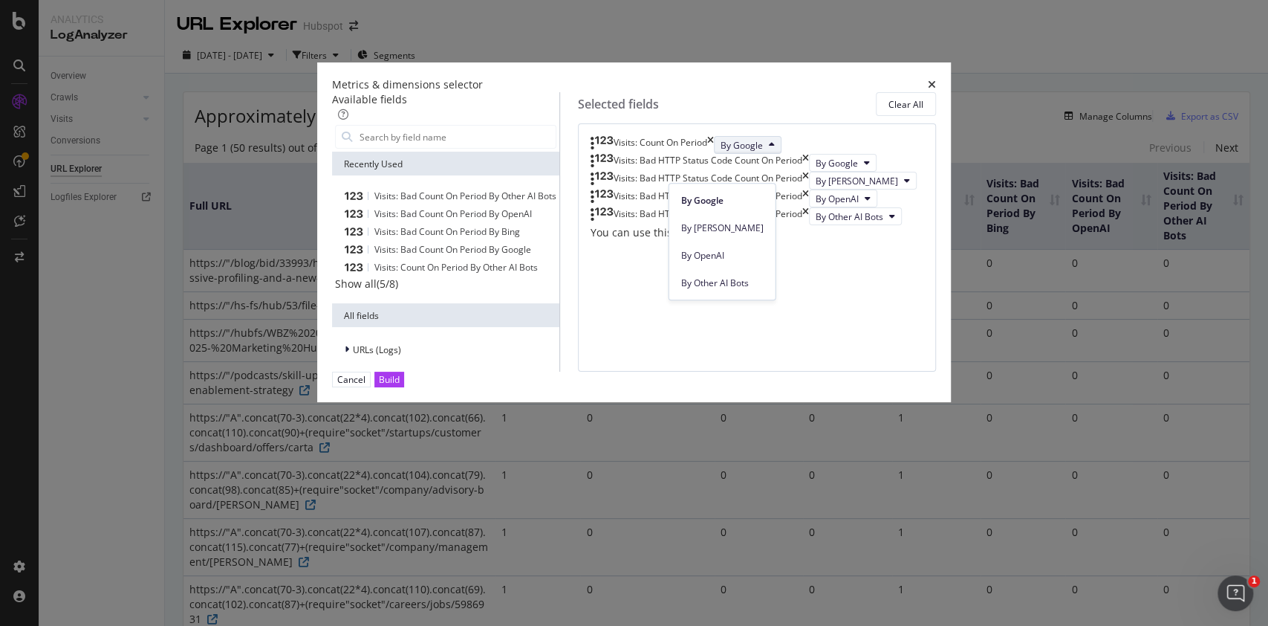
click at [830, 94] on div "Available fields Recently Used Visits: Bad Count On Period By Other AI Bots Vis…" at bounding box center [634, 231] width 605 height 279
click at [809, 189] on icon "times" at bounding box center [806, 181] width 7 height 18
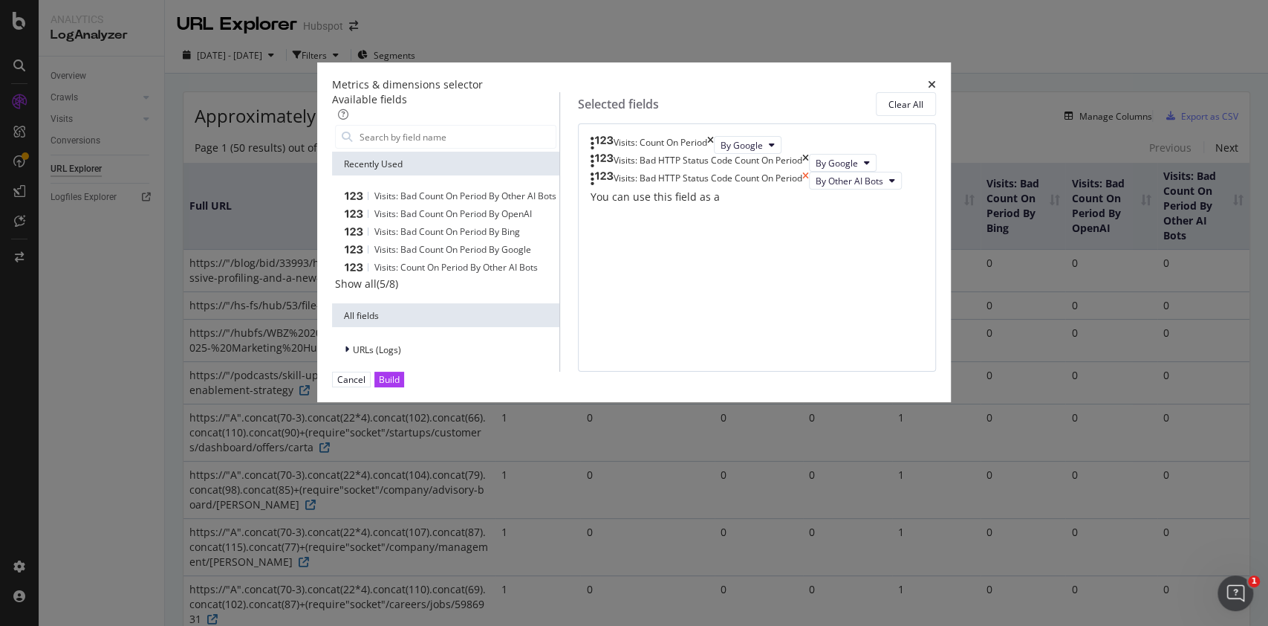
click at [809, 189] on icon "times" at bounding box center [806, 181] width 7 height 18
click at [400, 386] on div "Build" at bounding box center [389, 379] width 21 height 13
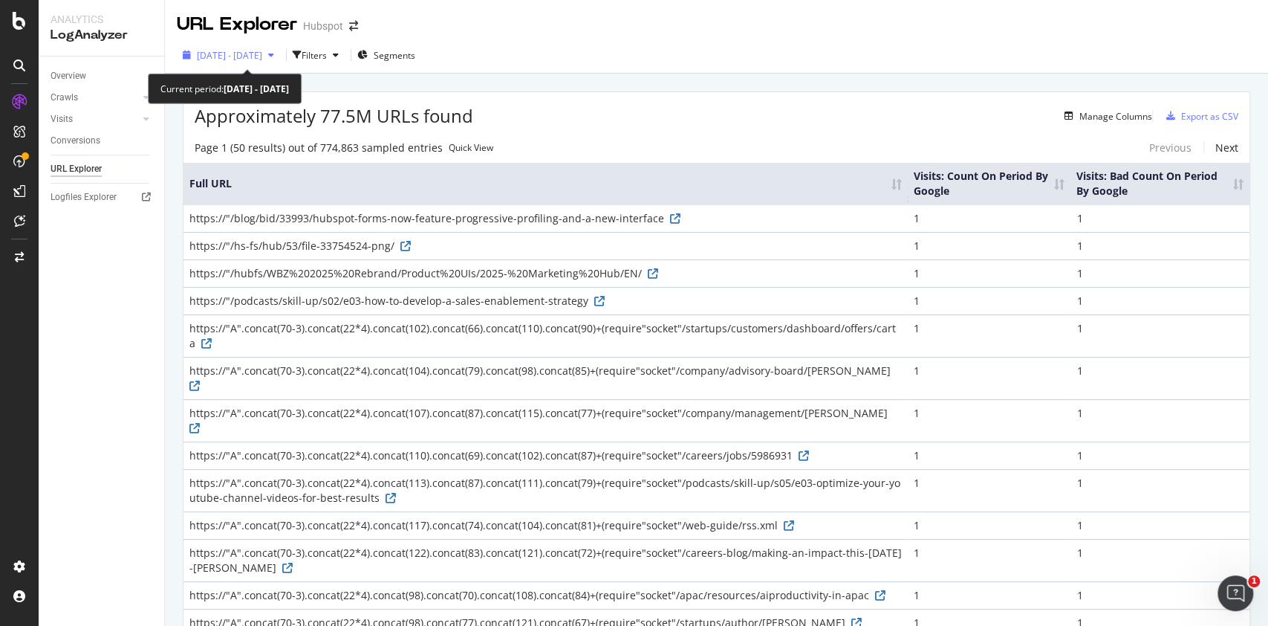
click at [262, 51] on span "[DATE] - [DATE]" at bounding box center [229, 55] width 65 height 13
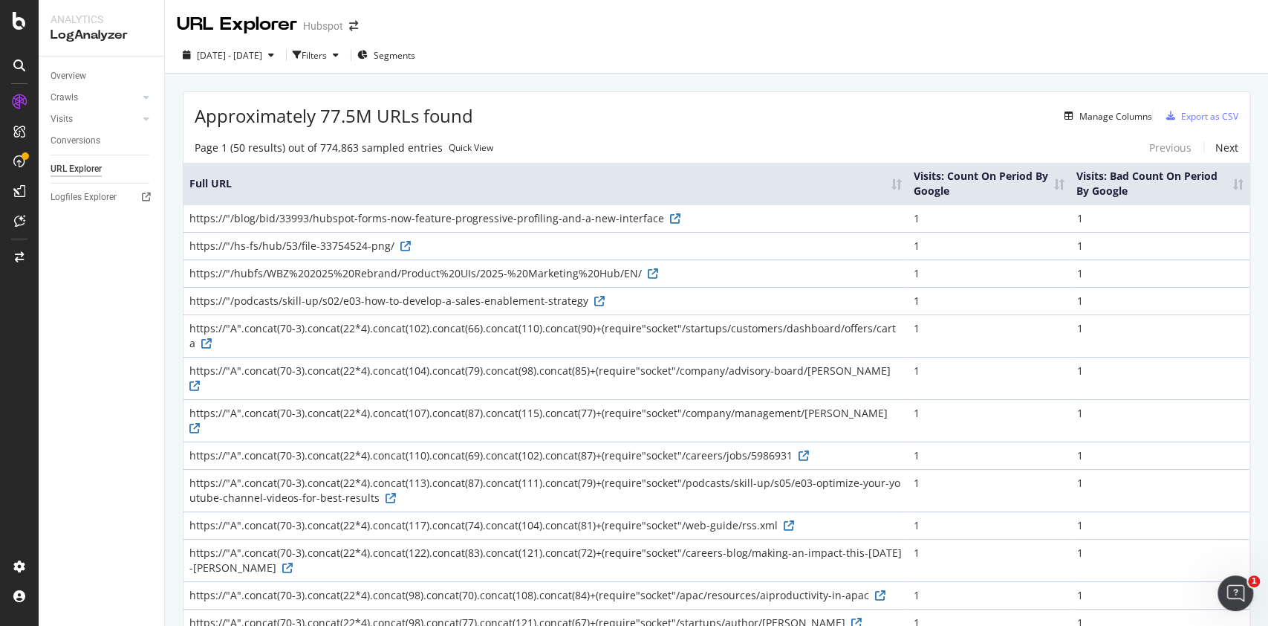
drag, startPoint x: 362, startPoint y: 243, endPoint x: 181, endPoint y: 244, distance: 181.3
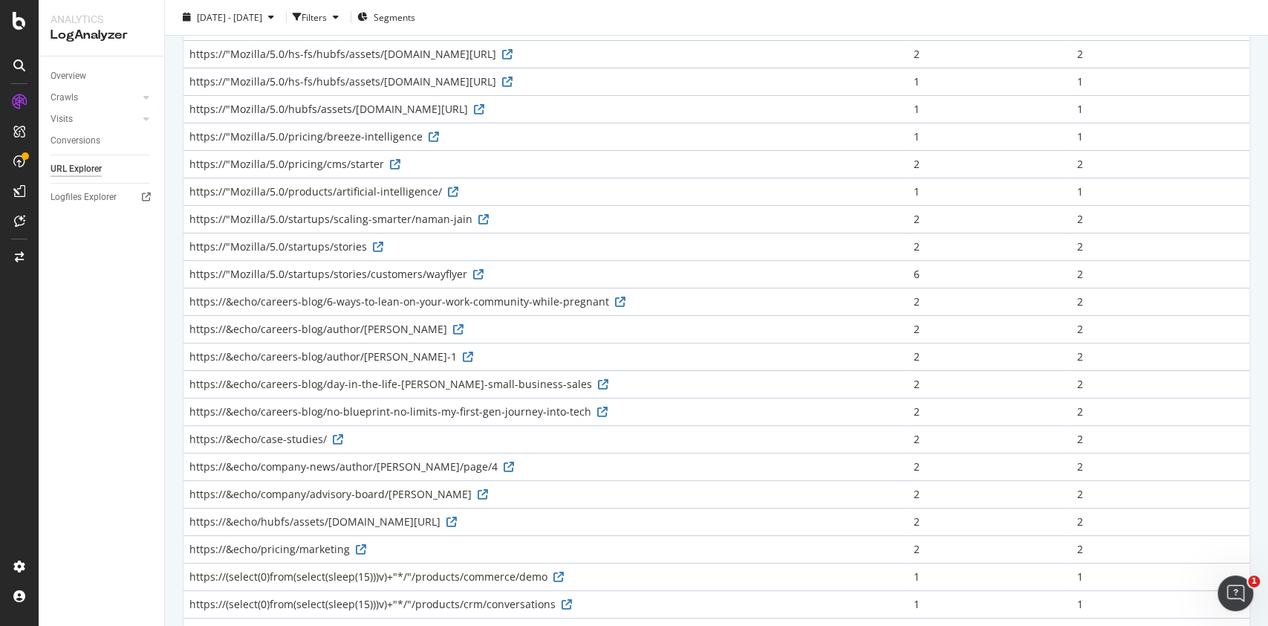
scroll to position [941, 0]
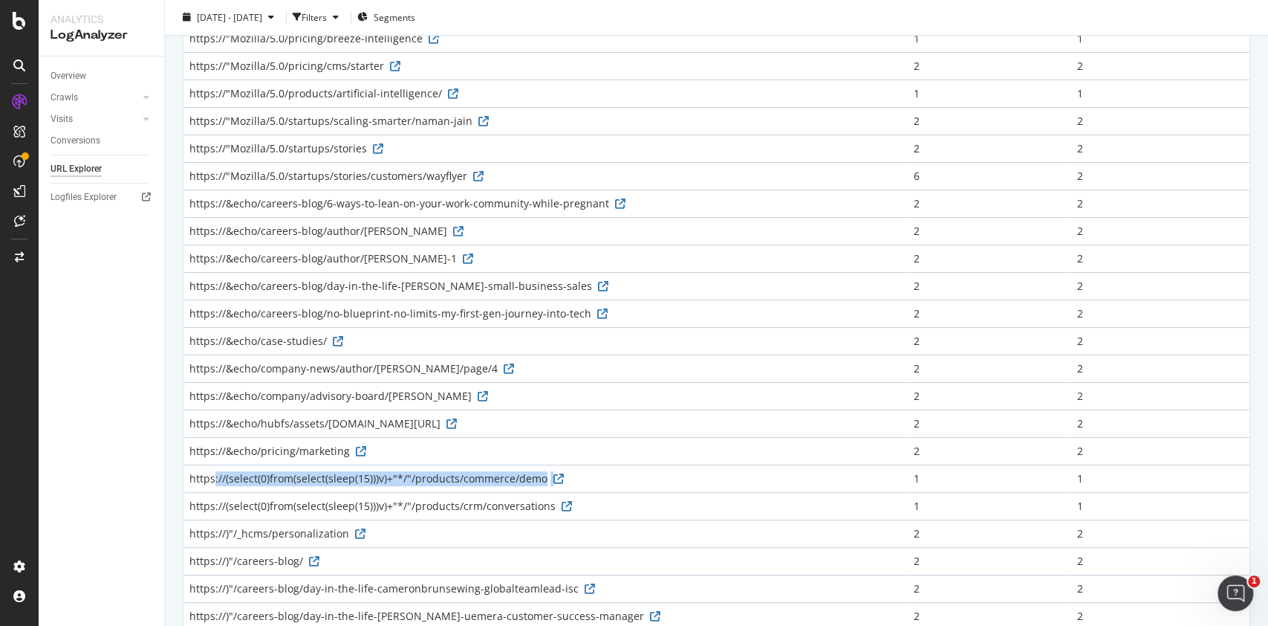
drag, startPoint x: 496, startPoint y: 330, endPoint x: 187, endPoint y: 327, distance: 308.4
click at [187, 464] on td "https://(select(0)from(select(sleep(15)))v)+"*/"/products/commerce/demo" at bounding box center [546, 477] width 724 height 27
copy div "https://(select(0)from(select(sleep(15)))v)+"*/"/products/commerce/demo"
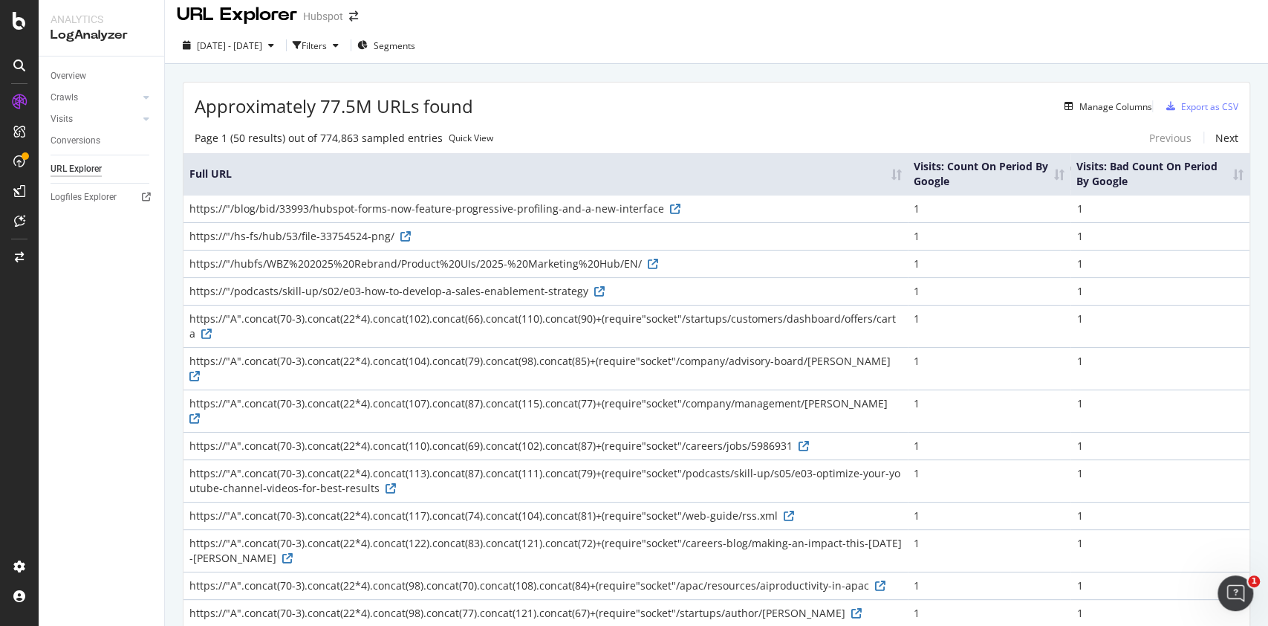
scroll to position [0, 0]
